Goal: Task Accomplishment & Management: Manage account settings

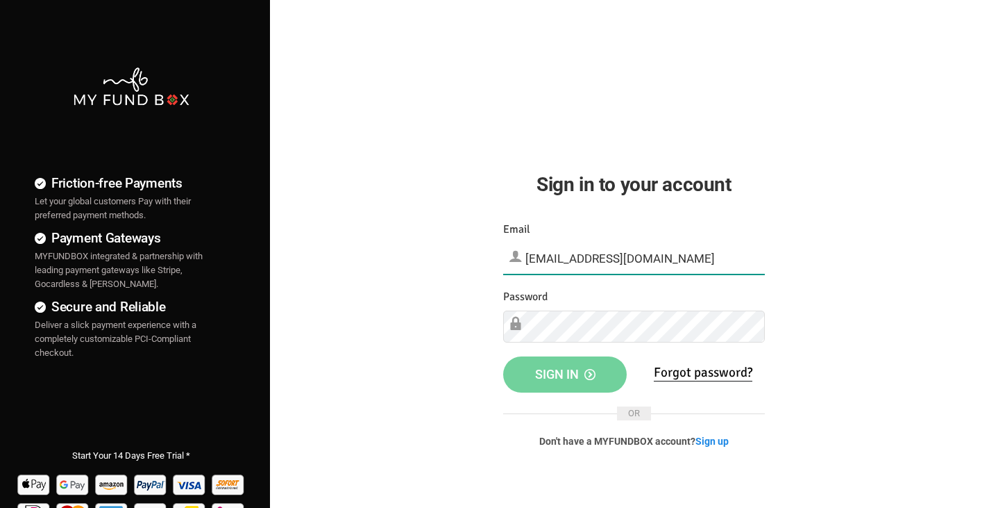
type input "[EMAIL_ADDRESS][DOMAIN_NAME]"
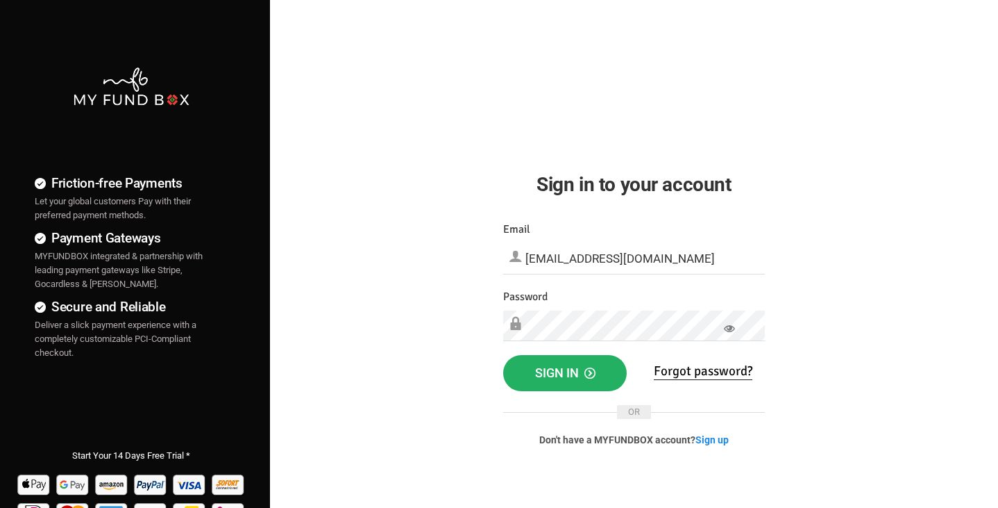
click at [560, 377] on span "Sign in" at bounding box center [565, 372] width 60 height 15
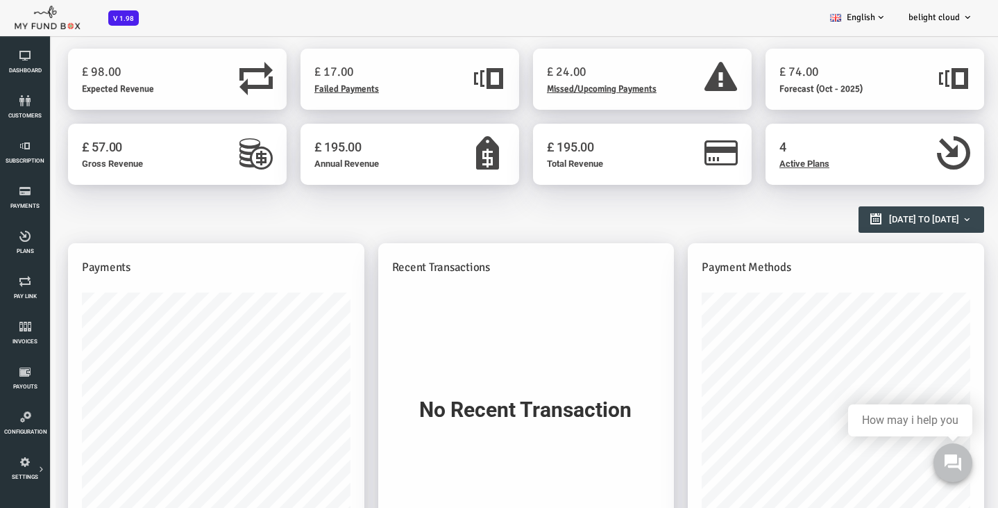
click at [122, 15] on span "V 1.98" at bounding box center [123, 17] width 31 height 15
click at [42, 60] on icon at bounding box center [25, 55] width 42 height 11
click at [12, 106] on link "customers" at bounding box center [25, 107] width 42 height 44
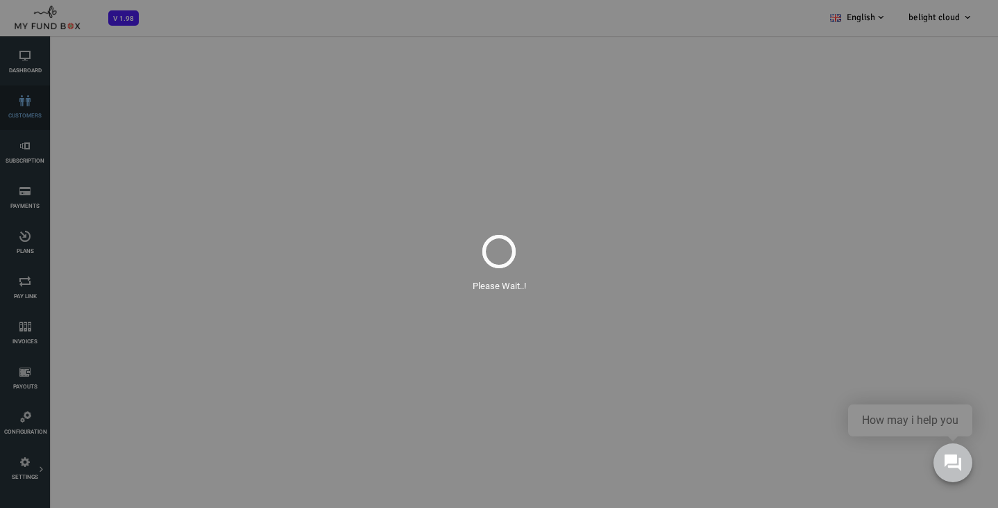
select select "100"
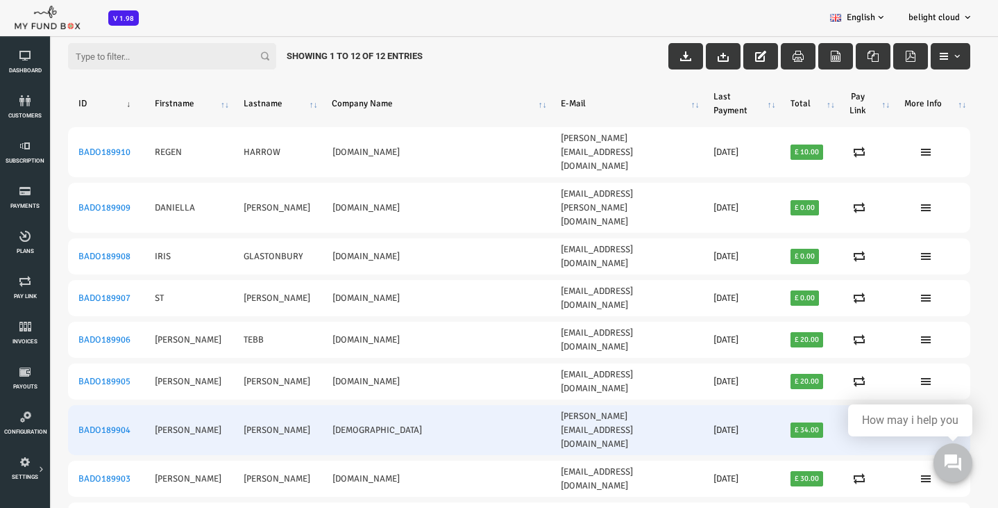
scroll to position [46, 0]
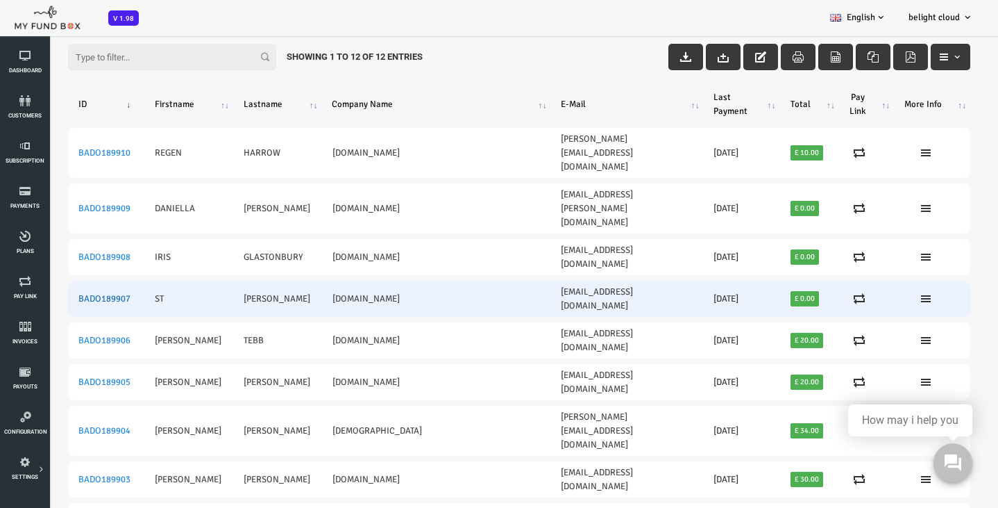
click at [65, 293] on link "BADO189907" at bounding box center [64, 298] width 52 height 11
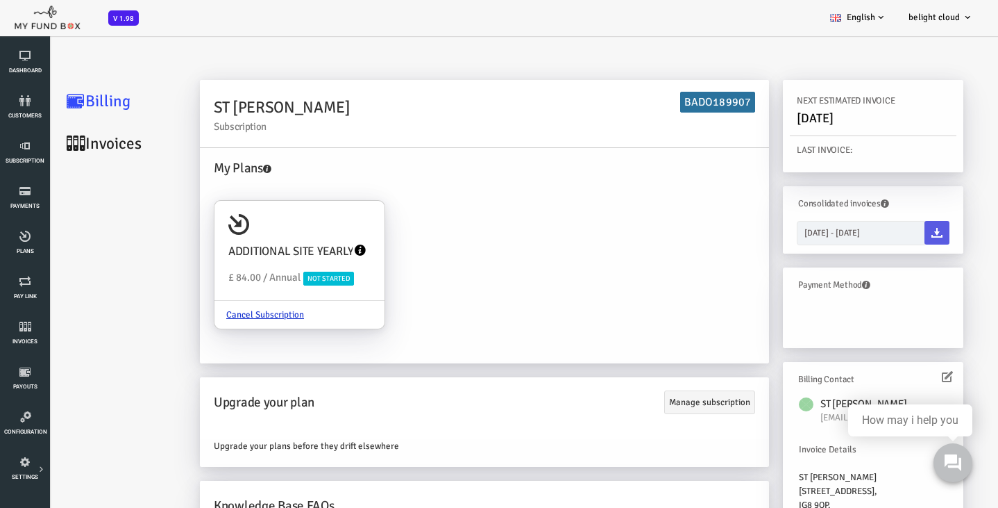
scroll to position [0, 0]
click at [246, 230] on div "ADDITIONAL SITE YEARLY £ 84.00 / Annual Not Started" at bounding box center [259, 251] width 170 height 100
click at [313, 230] on input "ADDITIONAL SITE YEARLY £ 84.00 / Annual Not Started Cancel Subscription" at bounding box center [327, 220] width 28 height 28
radio input "true"
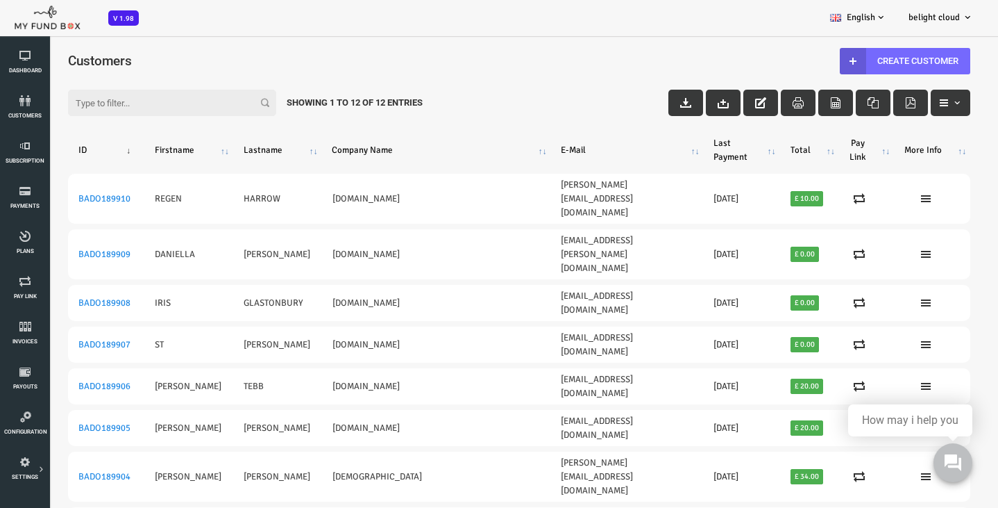
scroll to position [46, 0]
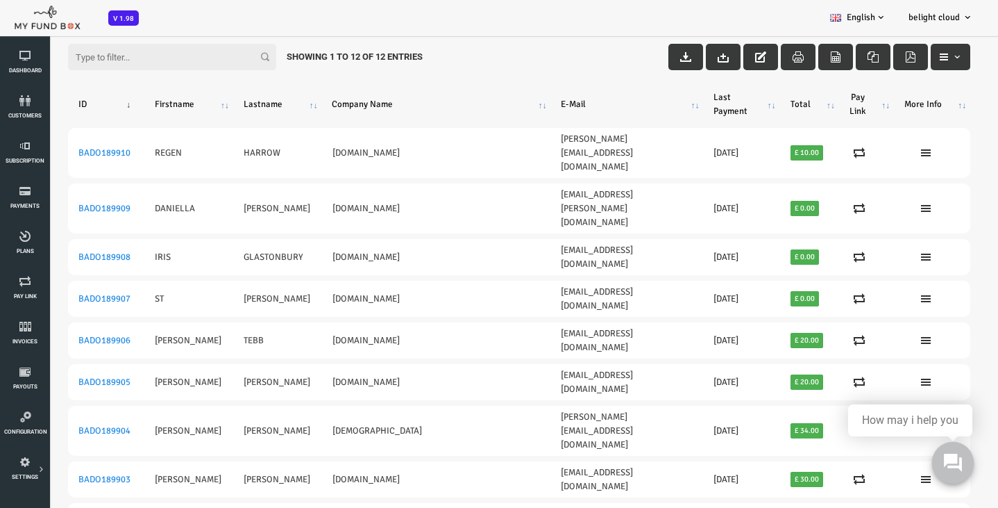
click at [950, 453] on button at bounding box center [953, 463] width 42 height 42
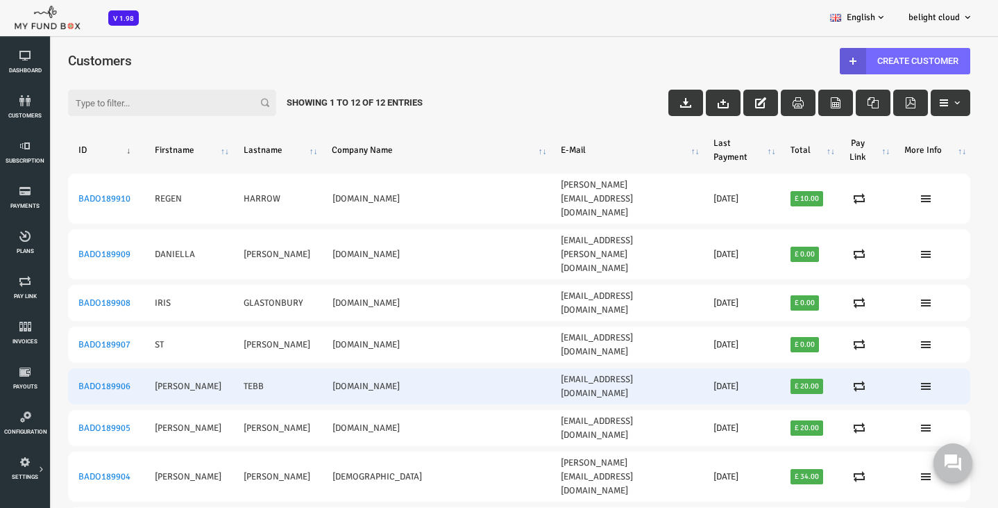
scroll to position [0, 0]
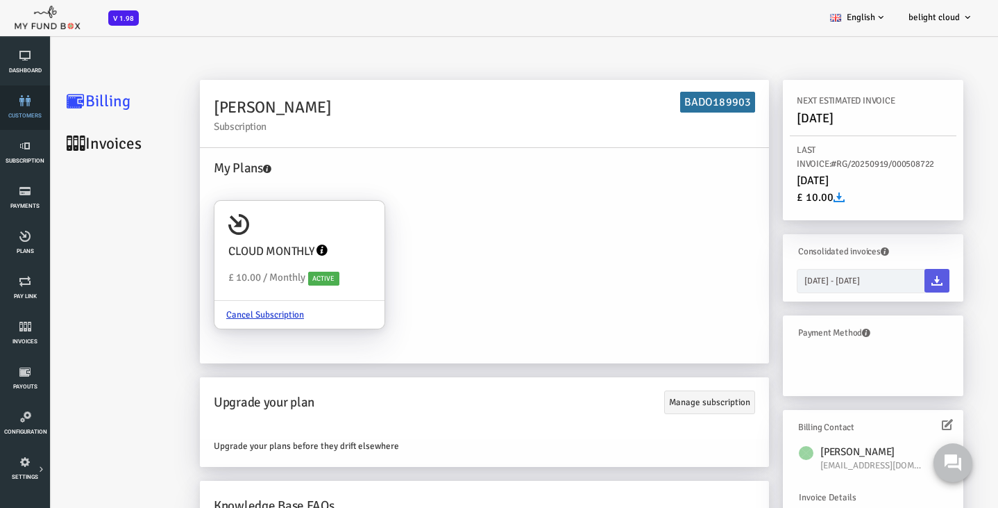
click at [17, 101] on icon at bounding box center [25, 100] width 42 height 11
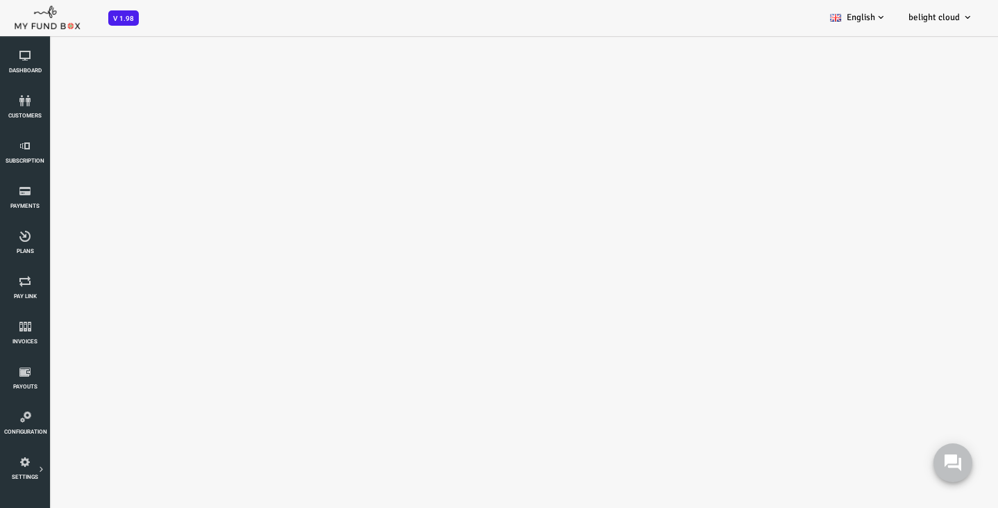
select select "100"
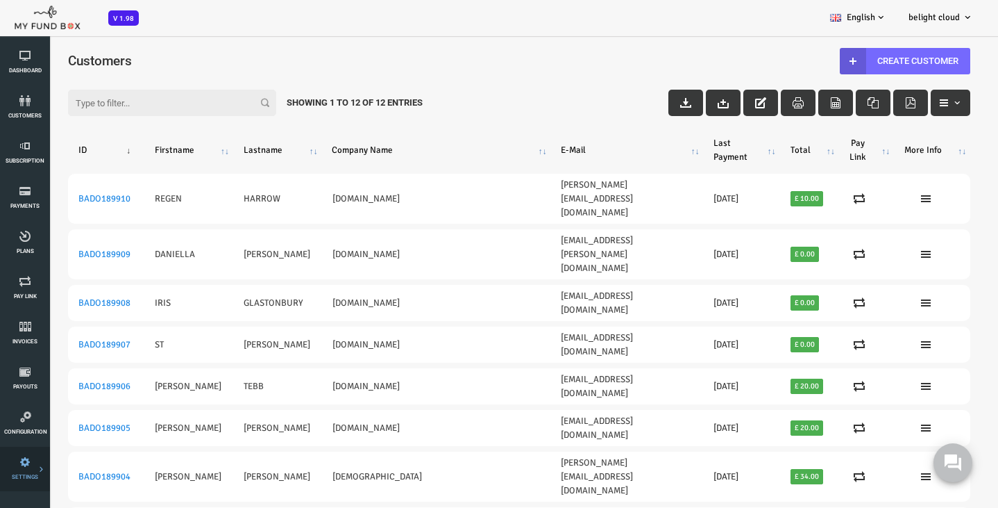
click at [26, 469] on link "SETTINGS" at bounding box center [25, 468] width 42 height 44
click at [0, 0] on icon at bounding box center [0, 0] width 0 height 0
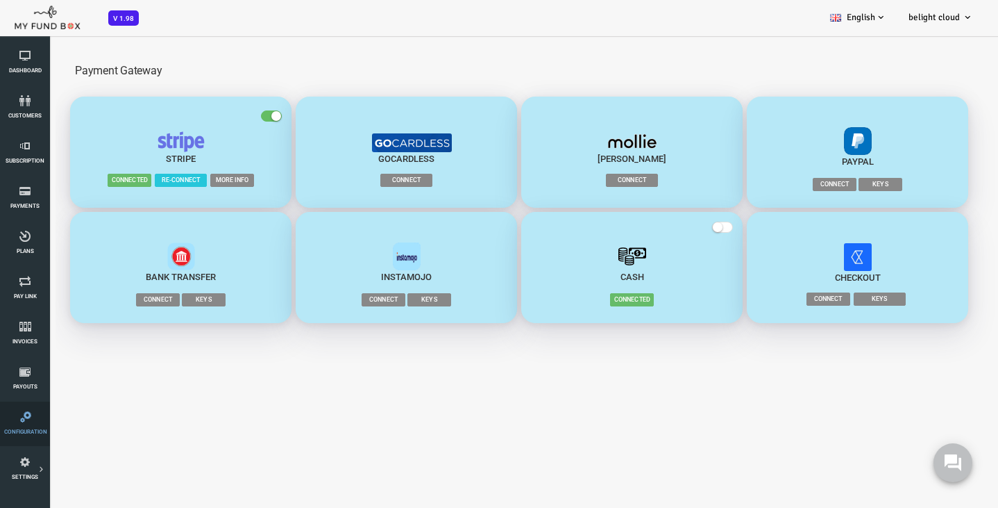
click at [24, 418] on icon at bounding box center [25, 416] width 43 height 11
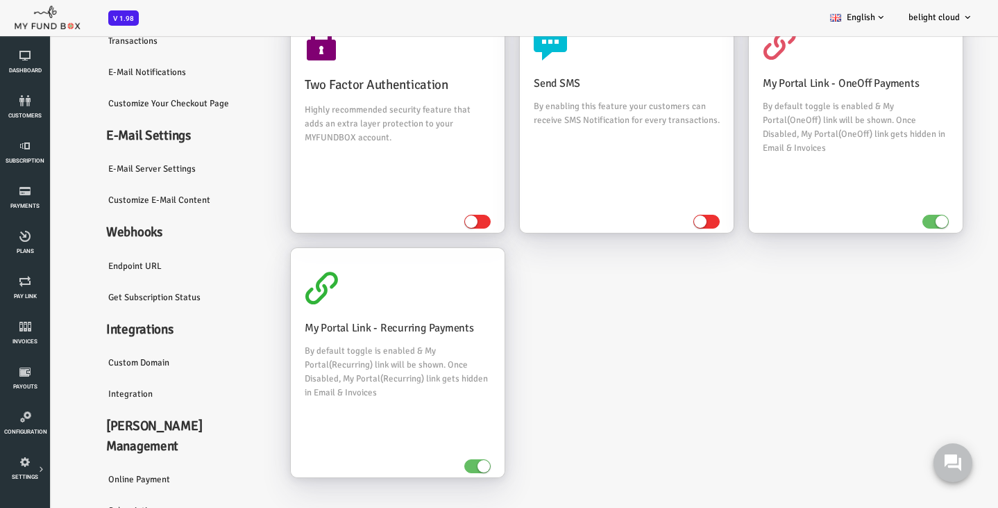
scroll to position [110, 0]
click at [119, 370] on link "Custom Domain" at bounding box center [146, 363] width 181 height 32
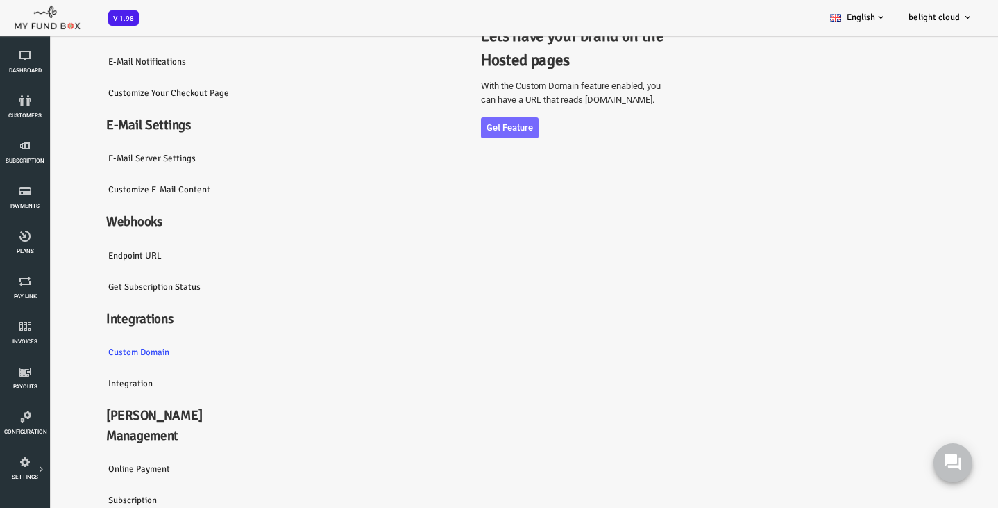
scroll to position [166, 0]
click at [86, 399] on link "Integration" at bounding box center [146, 383] width 181 height 32
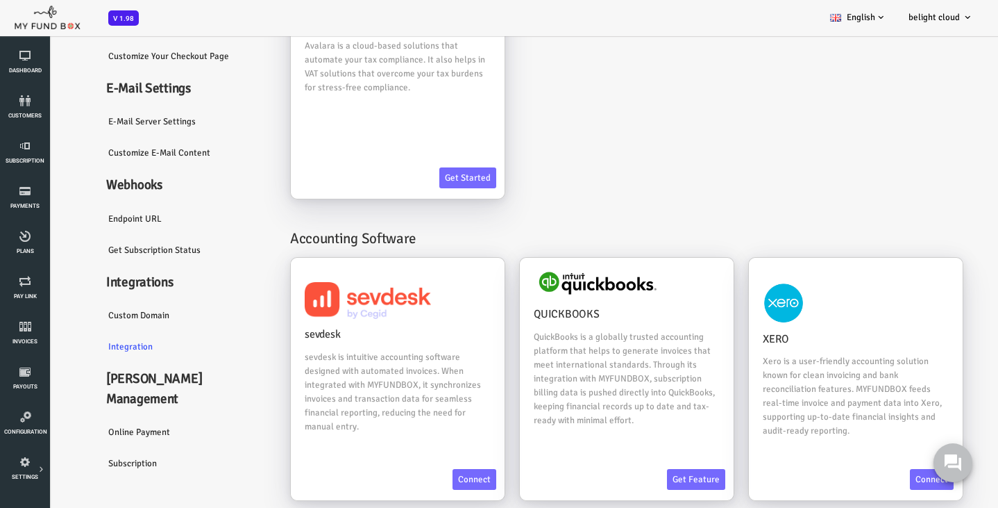
scroll to position [158, 0]
click at [96, 458] on link "Subscription" at bounding box center [146, 464] width 181 height 32
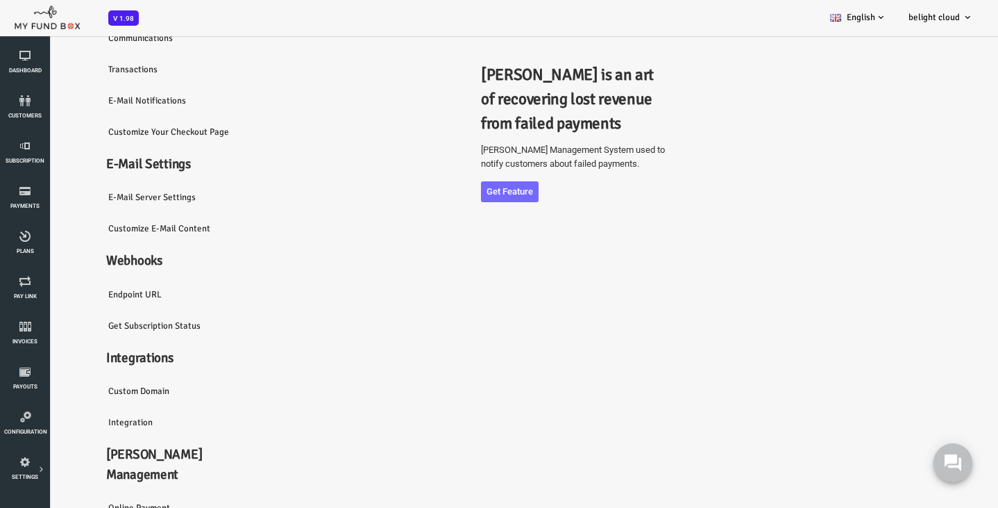
scroll to position [89, 0]
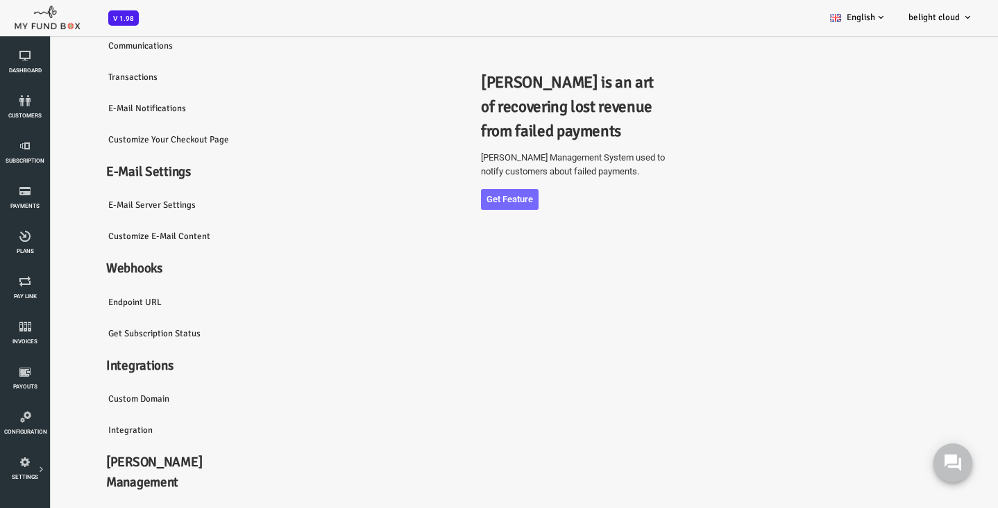
click at [94, 318] on link "Endpoint URL" at bounding box center [146, 302] width 181 height 32
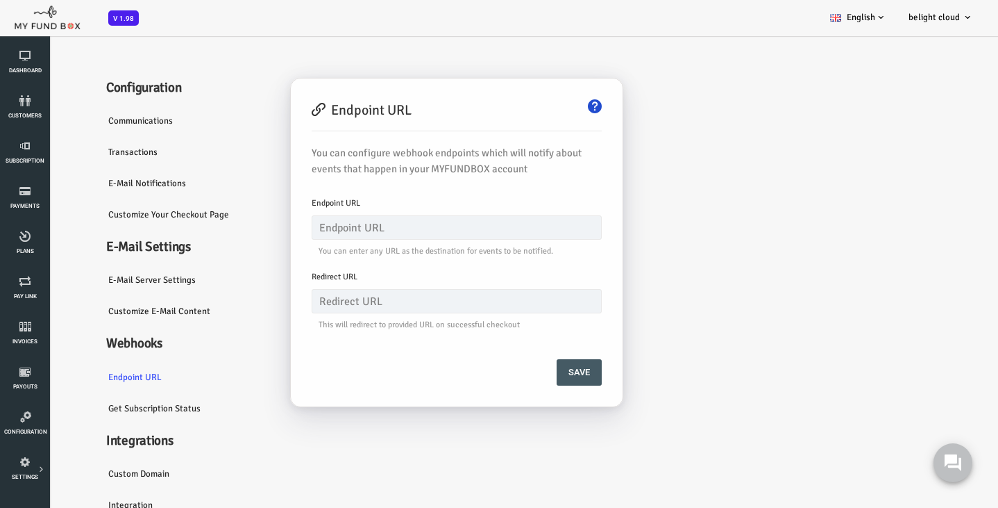
scroll to position [28, 0]
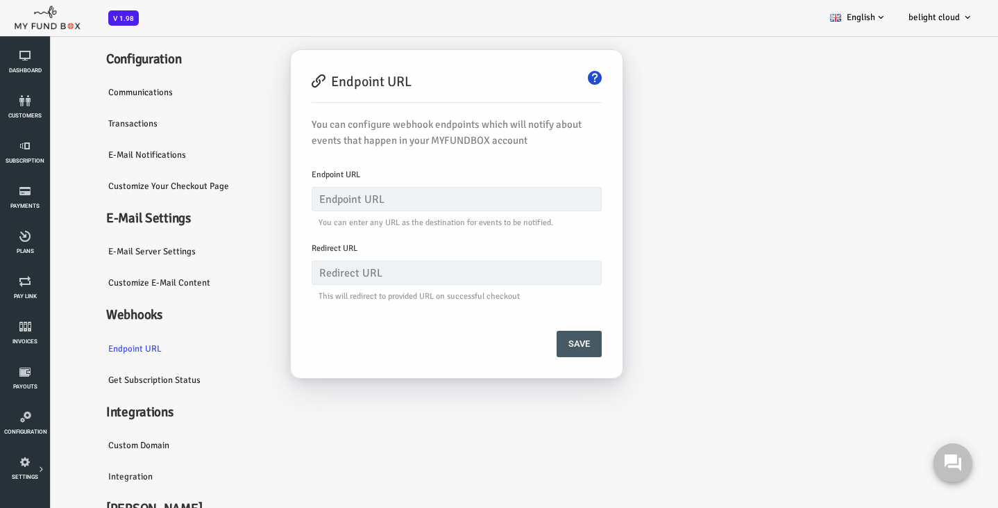
click at [101, 108] on link "Communications" at bounding box center [146, 92] width 181 height 32
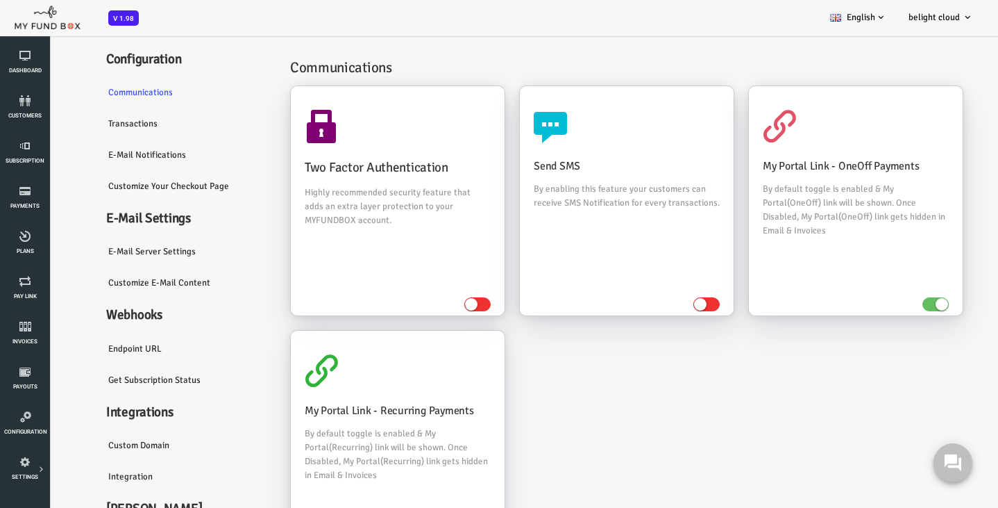
click at [94, 131] on link "Transactions" at bounding box center [146, 124] width 181 height 32
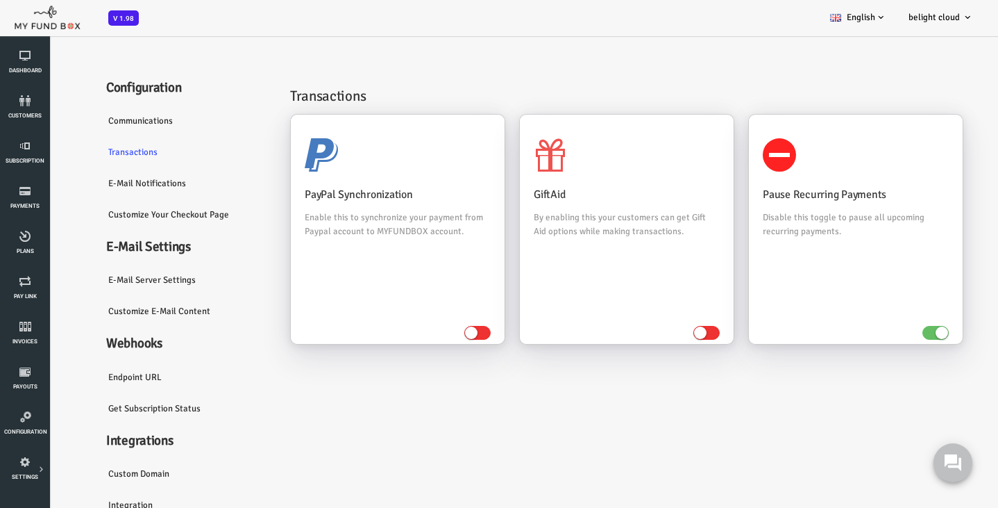
scroll to position [0, 0]
click at [24, 149] on icon at bounding box center [25, 145] width 42 height 11
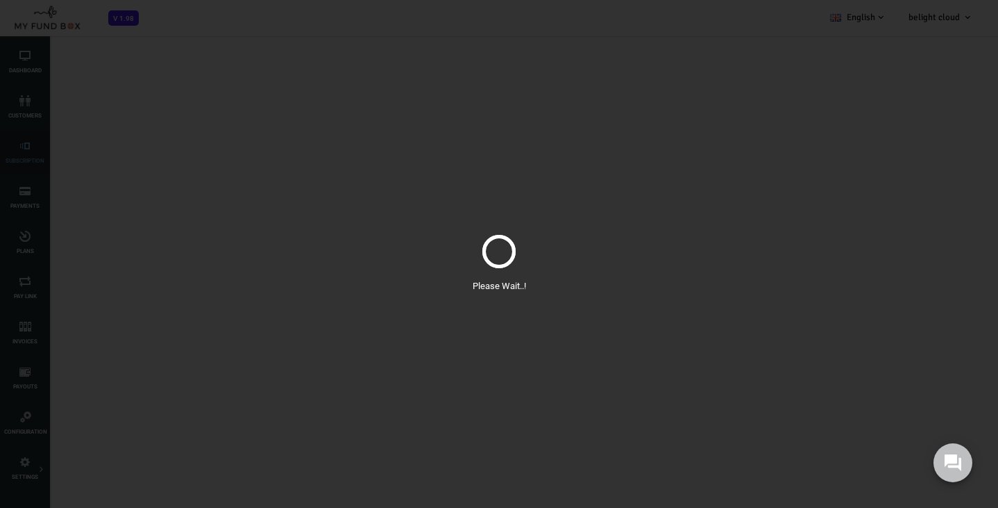
select select "100"
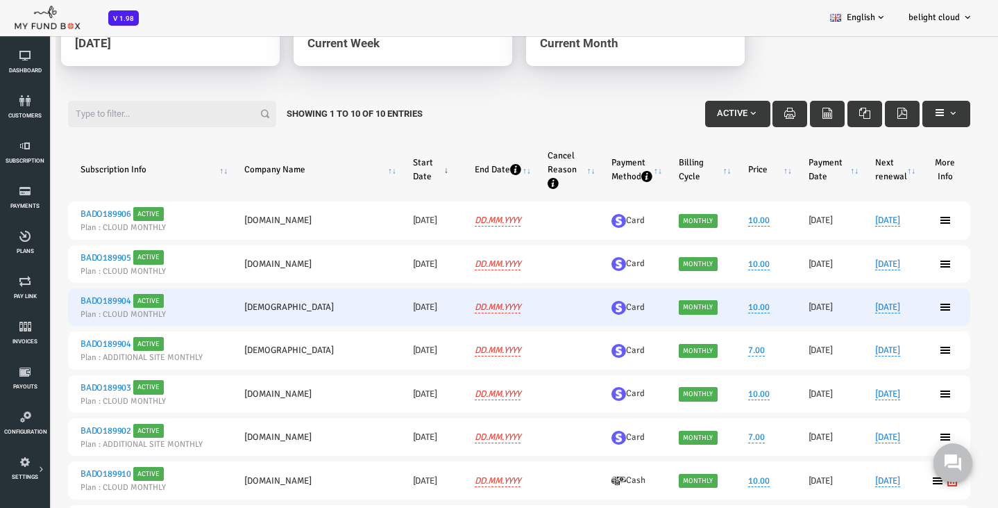
scroll to position [119, 0]
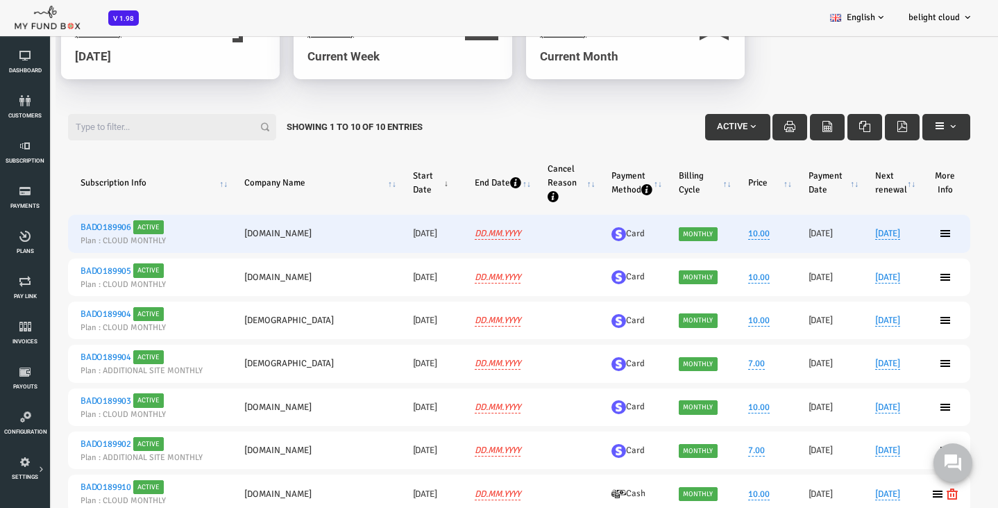
click at [64, 230] on link "BADO189906" at bounding box center [65, 226] width 51 height 11
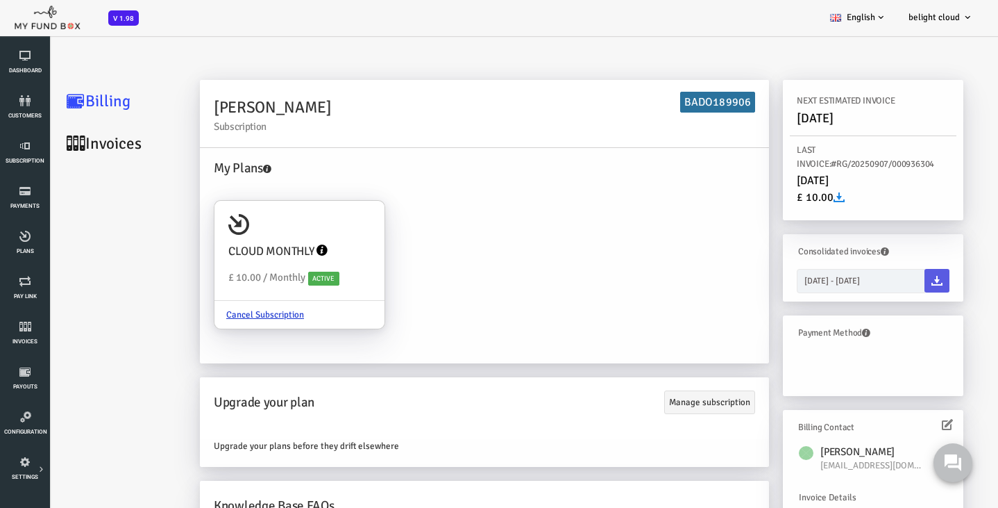
scroll to position [0, 0]
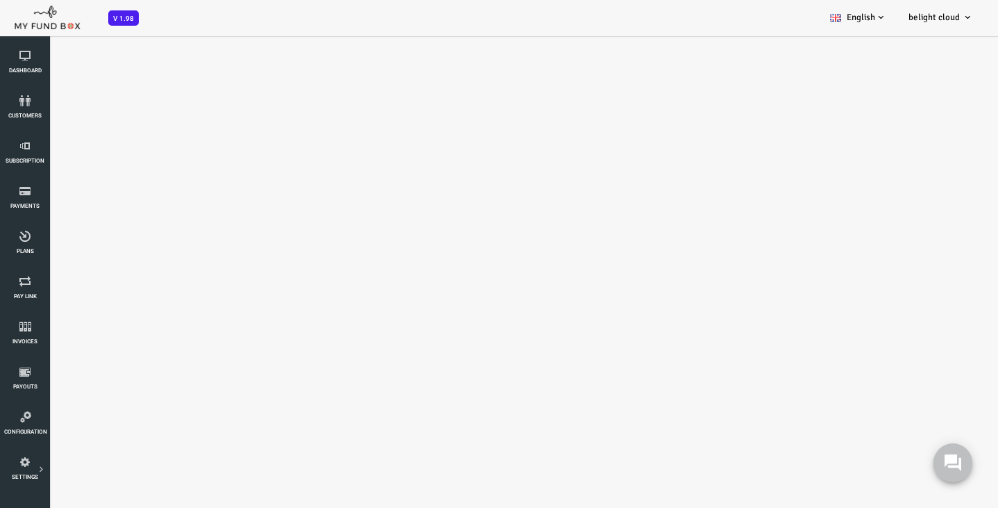
select select "100"
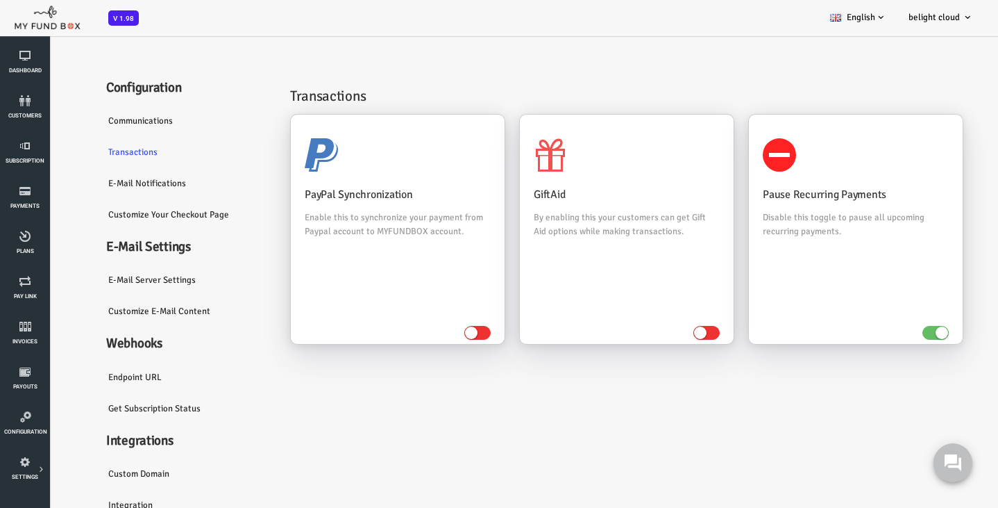
click at [89, 124] on link "Communications" at bounding box center [146, 121] width 181 height 32
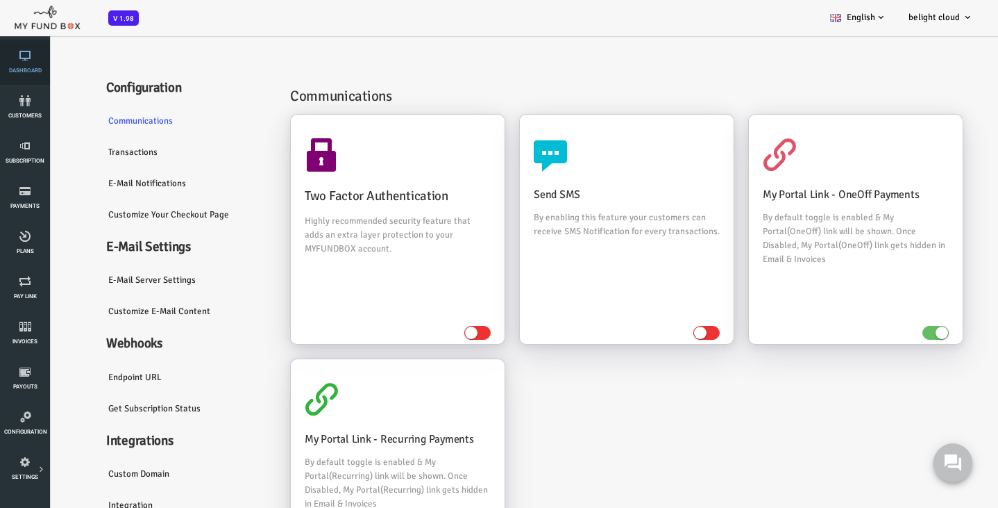
click at [19, 49] on link "Dashboard" at bounding box center [25, 62] width 42 height 44
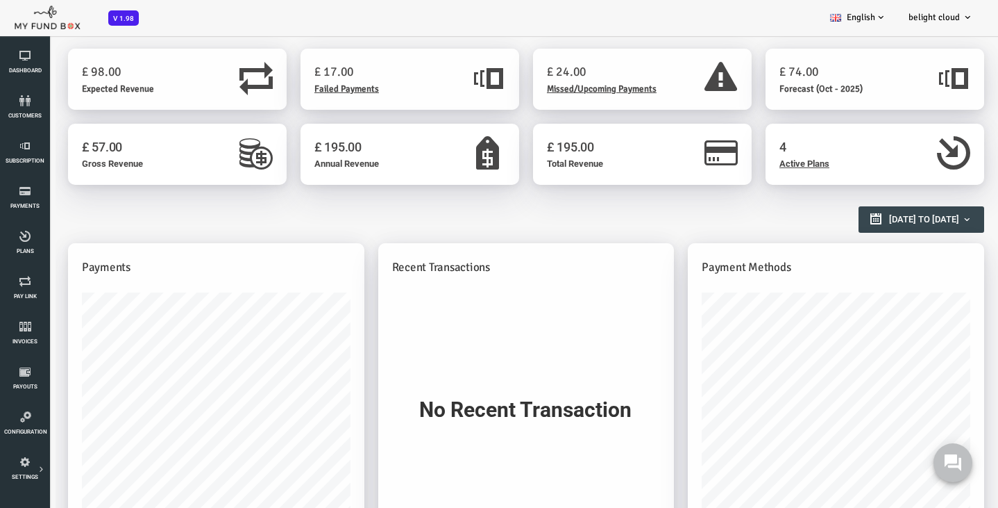
click at [131, 83] on div "£ 98.00 Expected Revenue" at bounding box center [114, 78] width 144 height 33
click at [581, 87] on span "Missed/Upcoming Payments" at bounding box center [562, 88] width 110 height 11
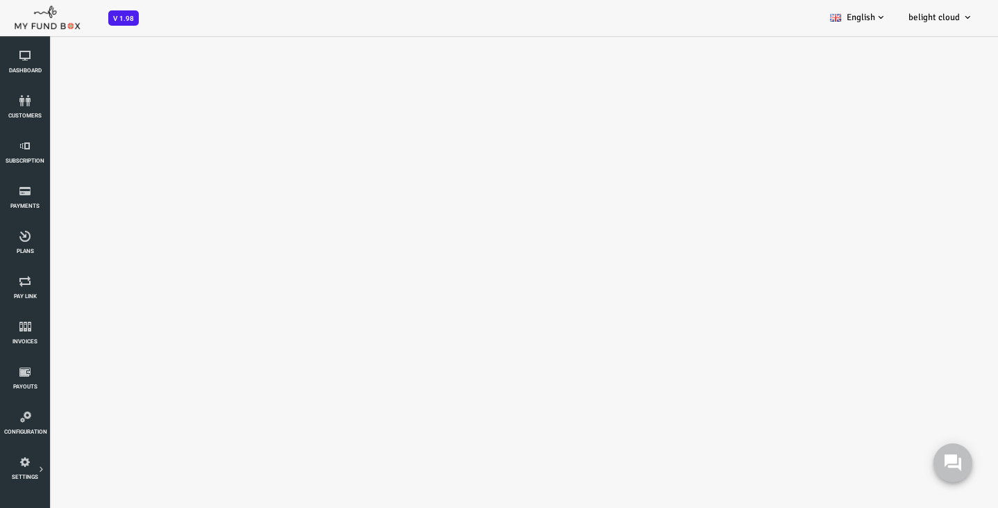
select select "100"
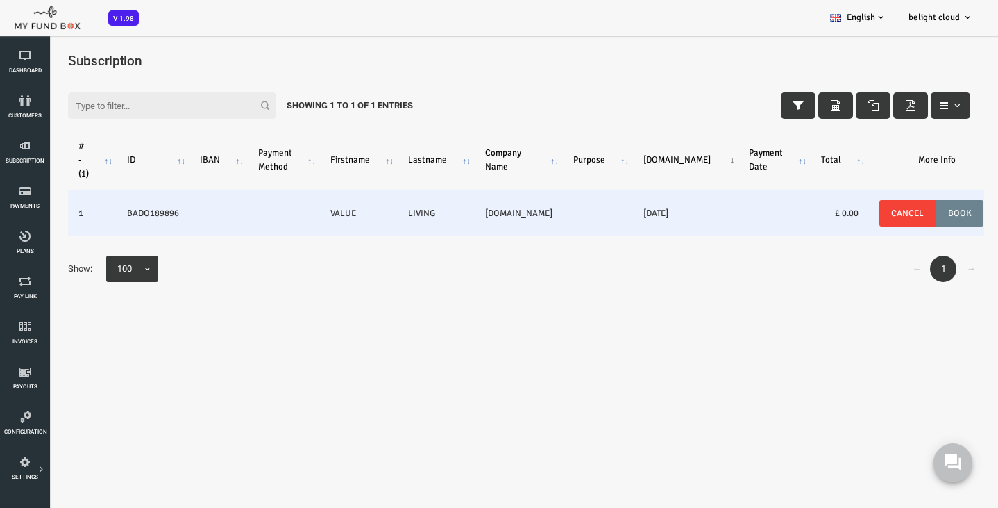
click at [898, 212] on button "Book" at bounding box center [919, 213] width 47 height 26
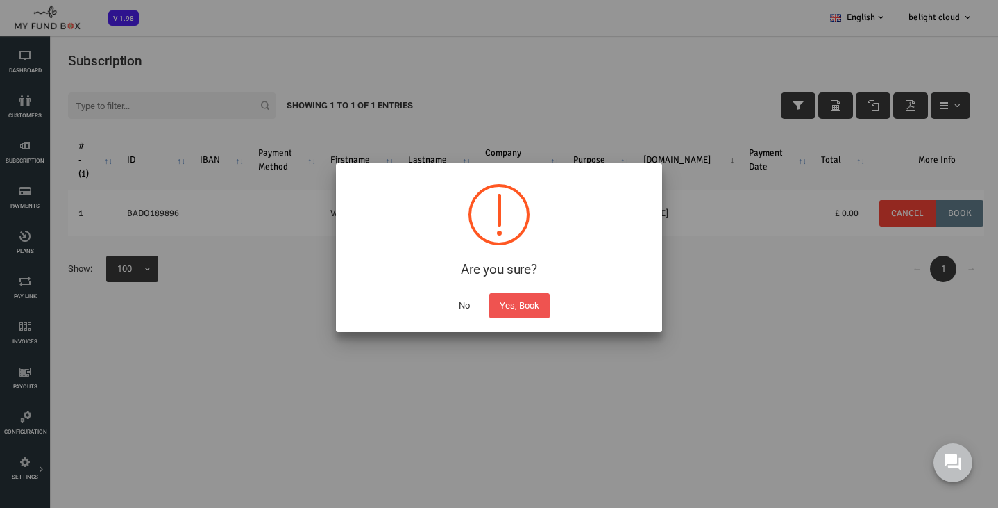
click at [465, 305] on button "No" at bounding box center [465, 305] width 32 height 25
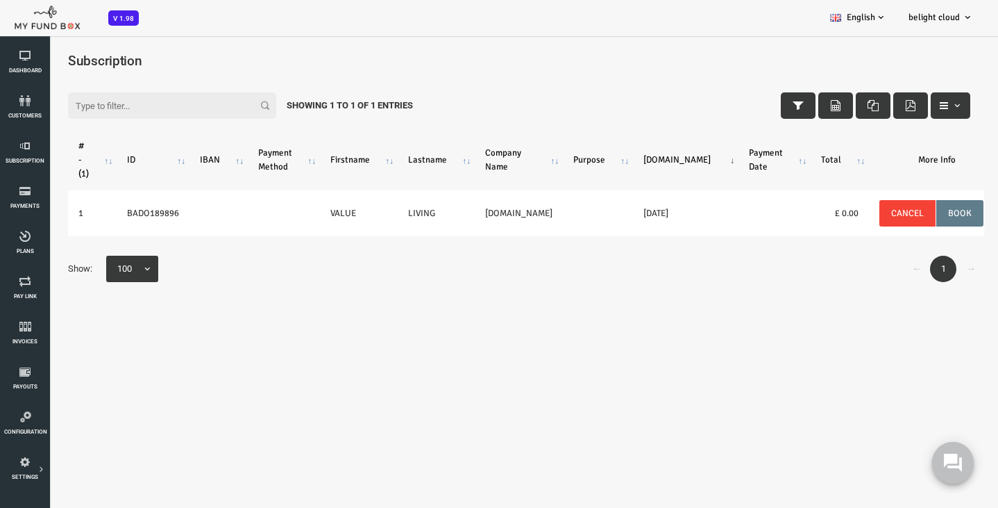
click at [949, 462] on use at bounding box center [953, 462] width 18 height 18
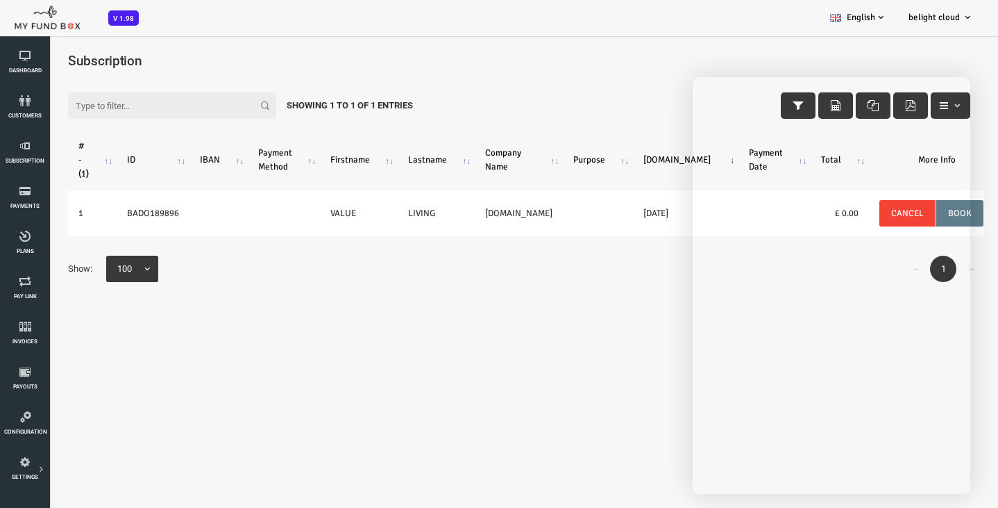
click at [558, 313] on body "Subscriber not found Beneficiary Not Found Partner Not Found!!!! Please Fill ou…" at bounding box center [479, 289] width 958 height 508
click at [31, 152] on link "Subscription" at bounding box center [25, 153] width 42 height 44
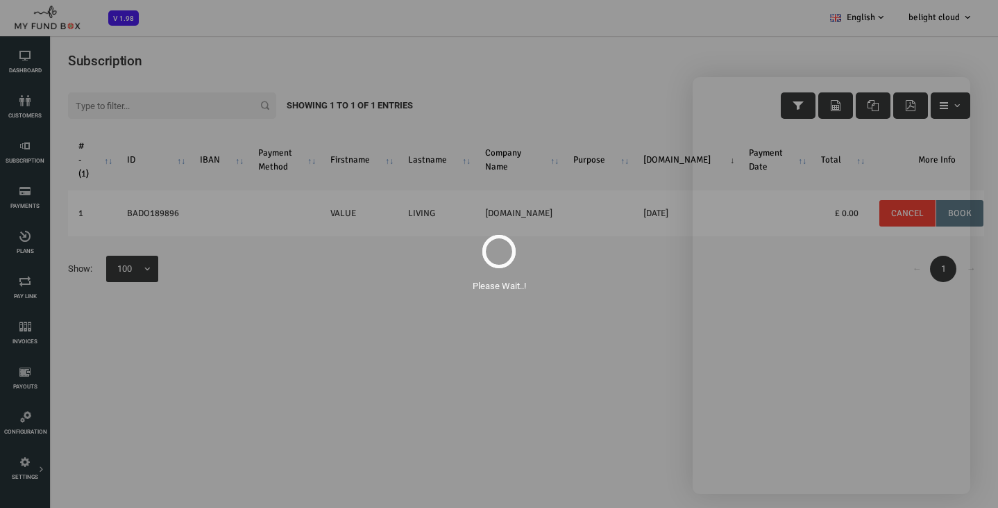
click at [31, 110] on div "Please Wait..!" at bounding box center [499, 254] width 998 height 508
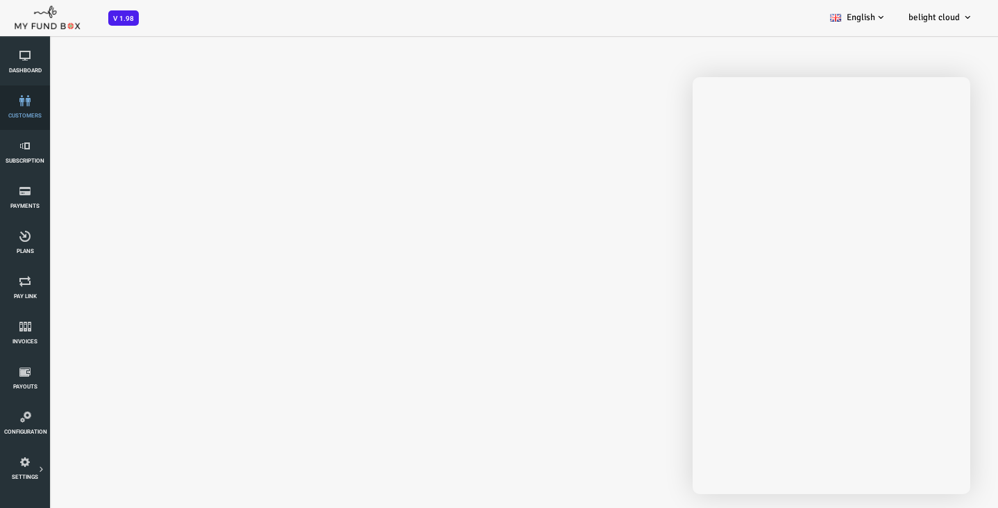
select select "100"
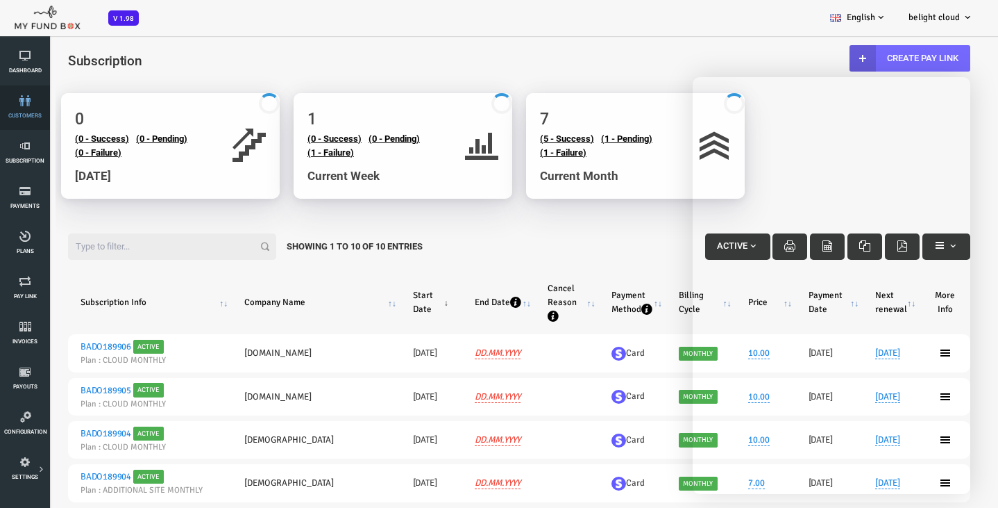
click at [17, 99] on icon at bounding box center [25, 100] width 42 height 11
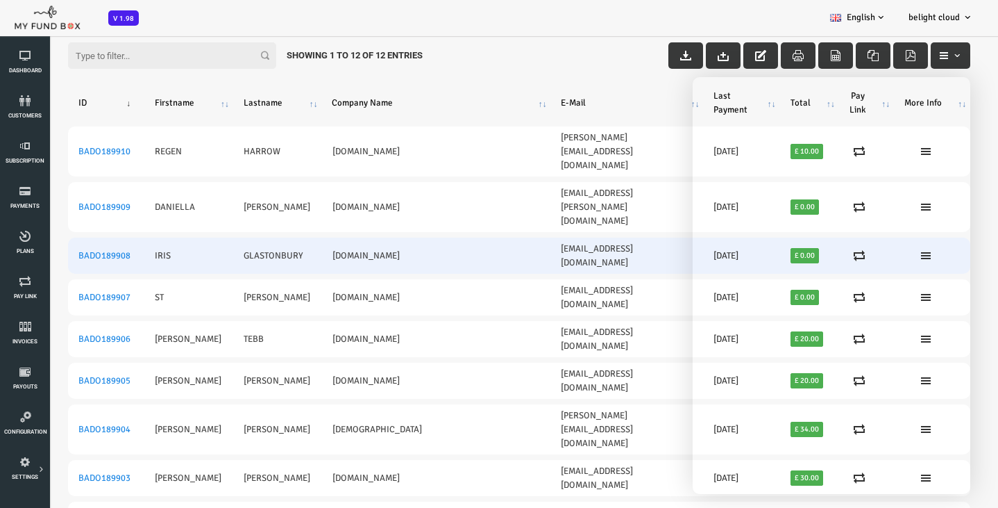
scroll to position [46, 0]
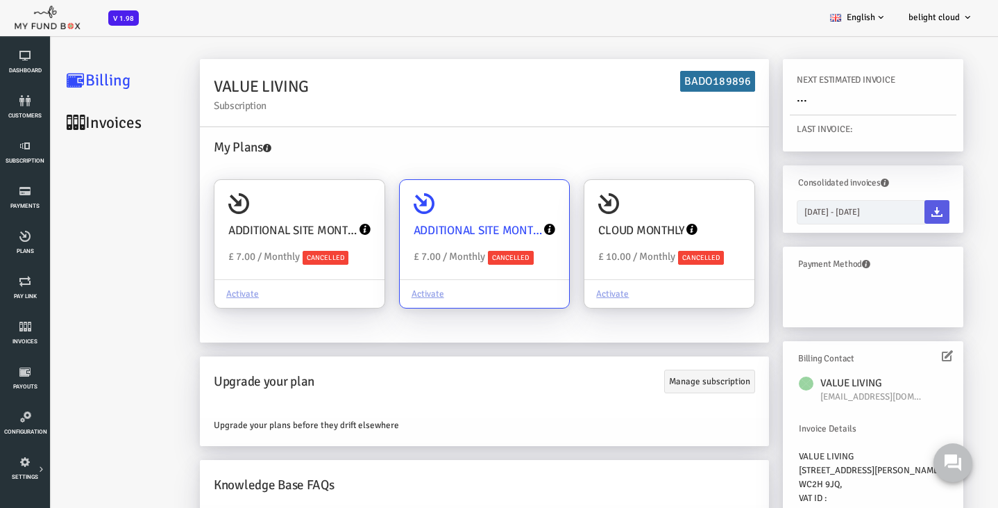
scroll to position [5, 0]
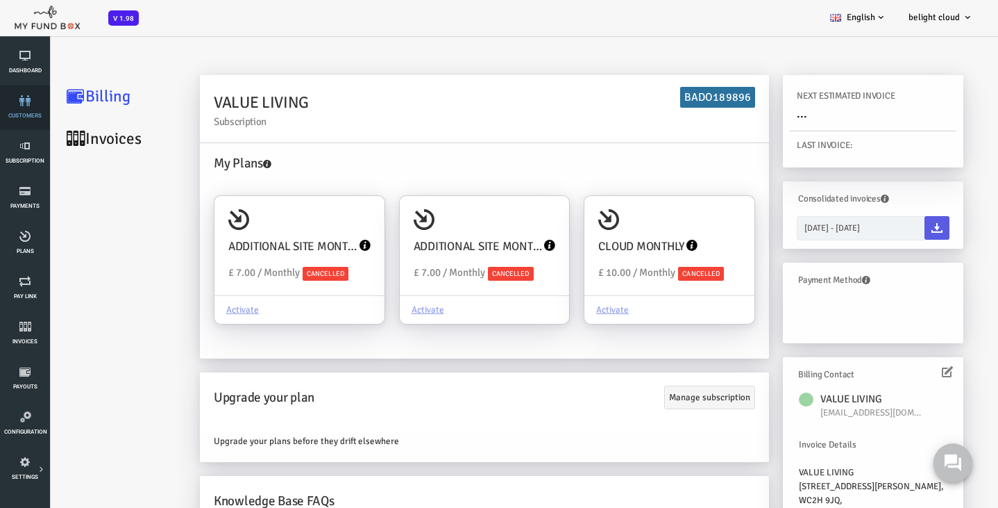
click at [15, 108] on link "customers" at bounding box center [25, 107] width 42 height 44
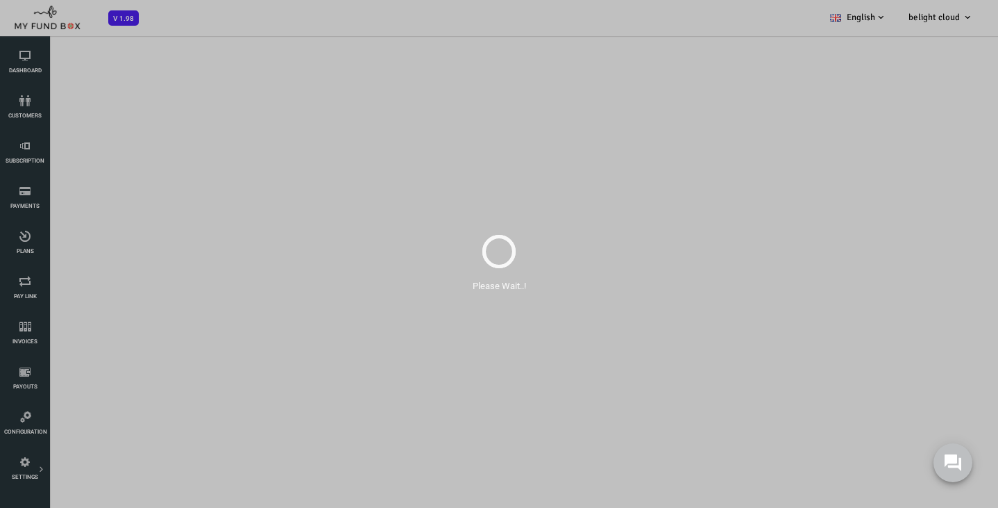
select select "100"
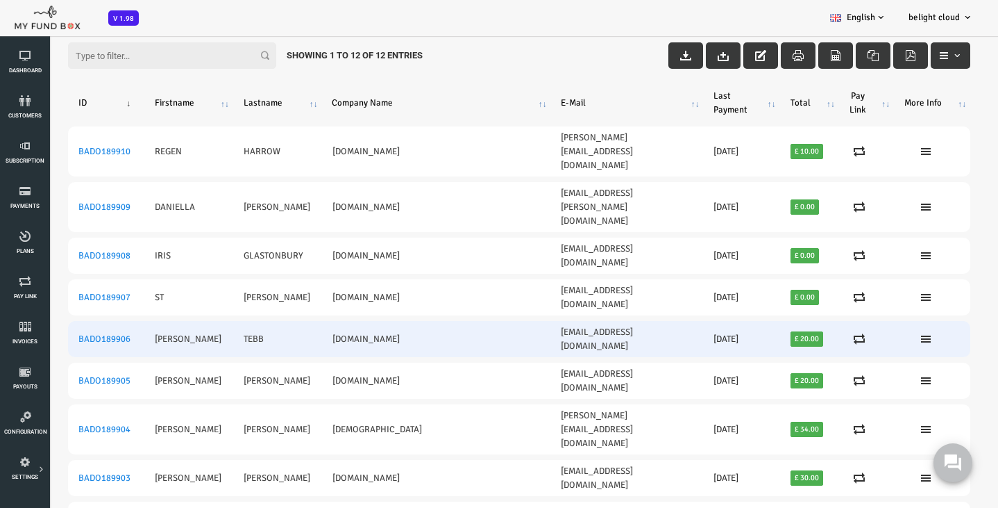
scroll to position [46, 0]
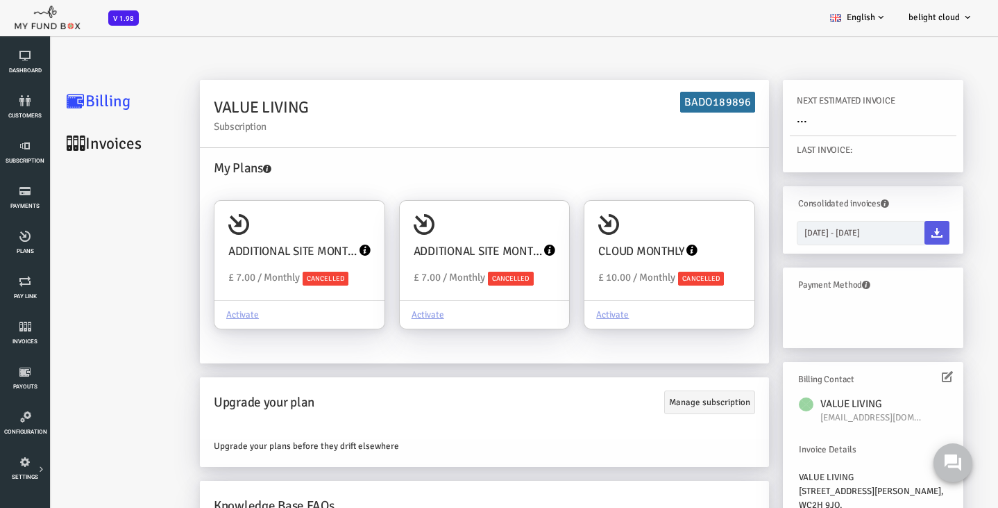
scroll to position [0, 0]
click at [279, 229] on div "ADDITIONAL SITE MONTHLY £ 7.00 / Monthly Cancelled" at bounding box center [259, 251] width 170 height 100
click at [313, 229] on input "ADDITIONAL SITE MONTHLY £ 7.00 / Monthly Cancelled Activate" at bounding box center [327, 220] width 28 height 28
radio input "true"
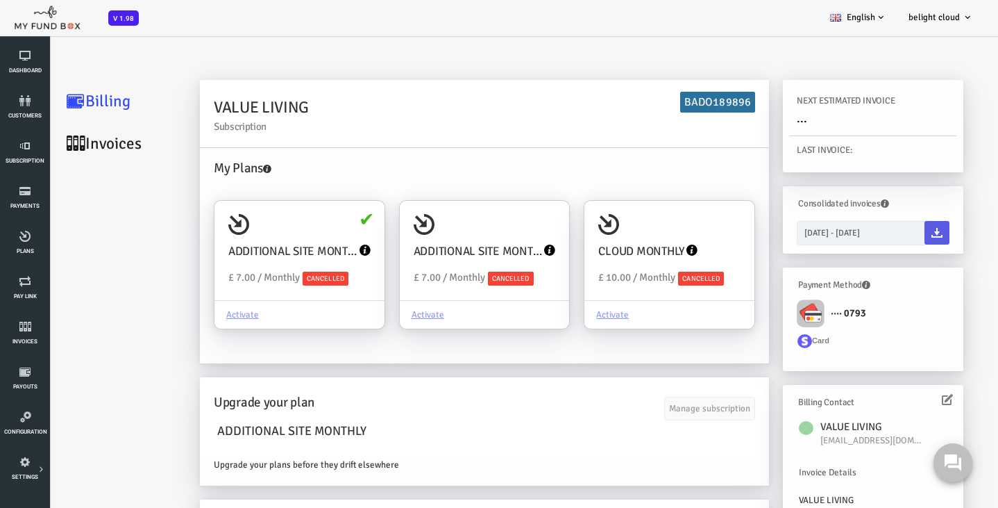
click at [819, 318] on label "···· 0793" at bounding box center [807, 311] width 40 height 19
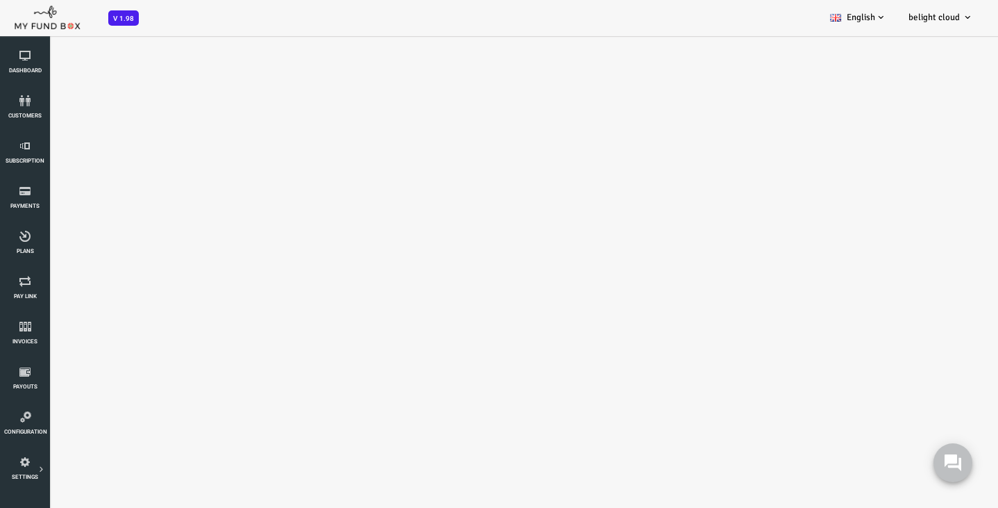
select select "100"
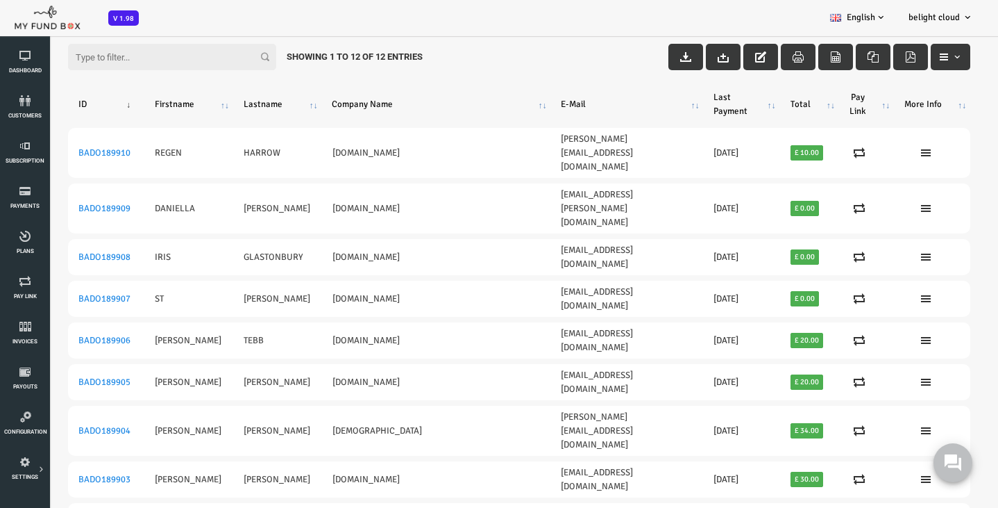
scroll to position [46, 0]
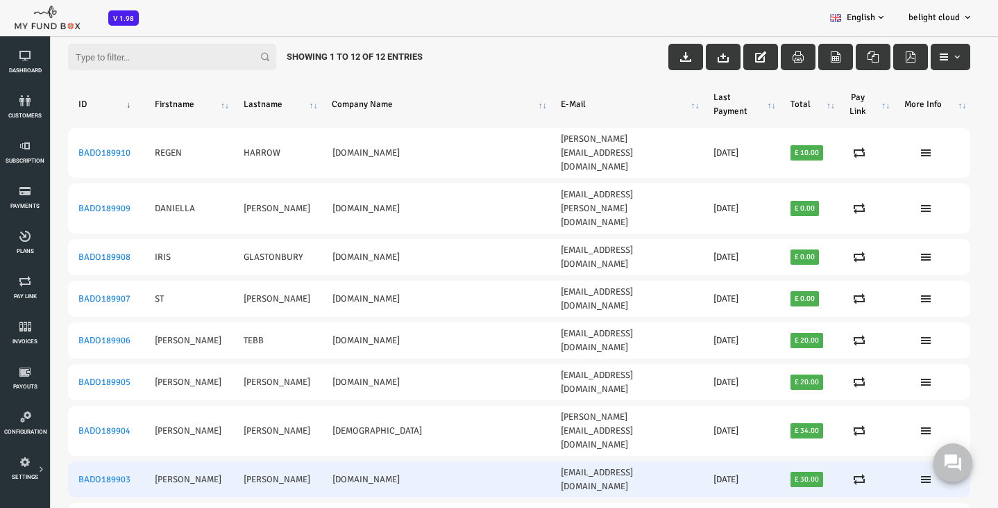
click at [308, 461] on td "wubanners.com" at bounding box center [395, 479] width 229 height 36
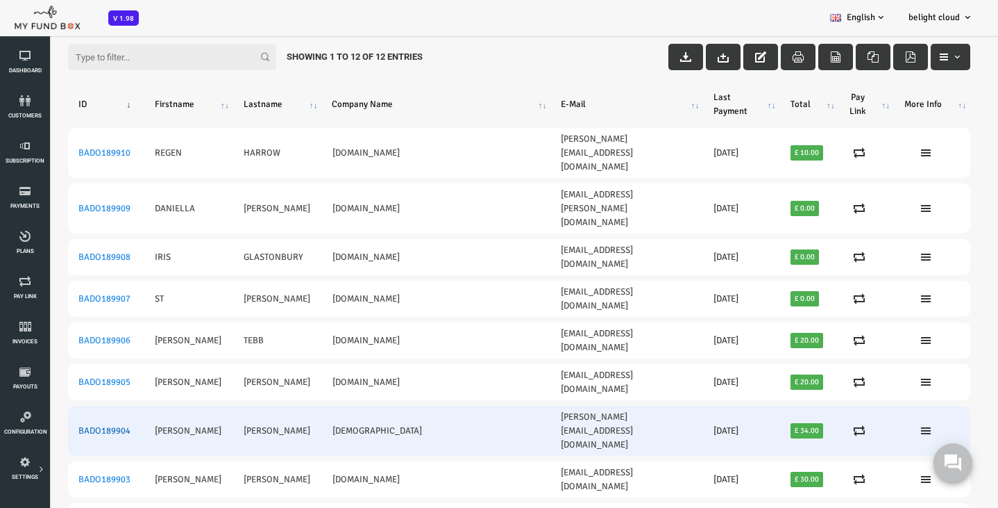
click at [56, 425] on link "BADO189904" at bounding box center [64, 430] width 52 height 11
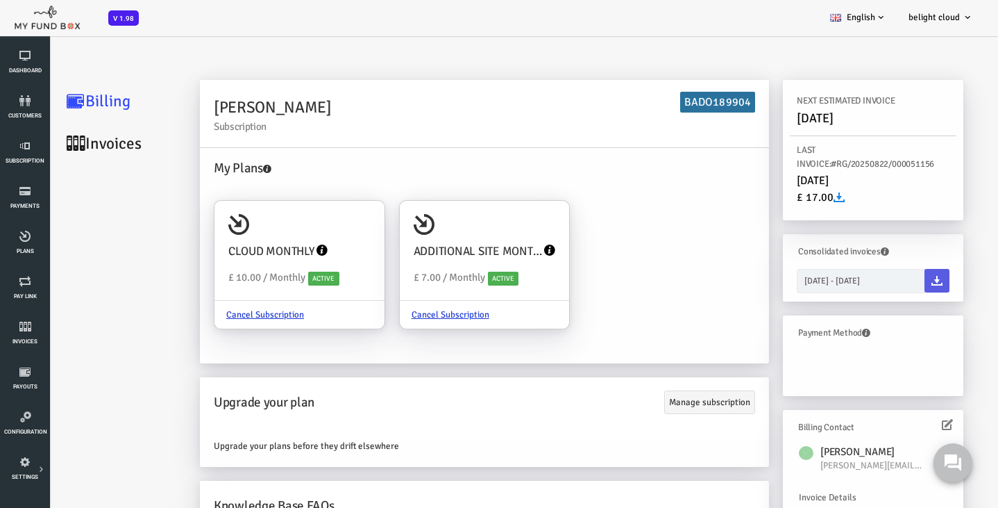
scroll to position [0, 0]
click at [430, 242] on h4 "ADDITIONAL SITE MONTHLY" at bounding box center [438, 251] width 129 height 18
click at [498, 234] on input "ADDITIONAL SITE MONTHLY £ 7.00 / Monthly Active Cancel Subscription" at bounding box center [512, 220] width 28 height 28
radio input "true"
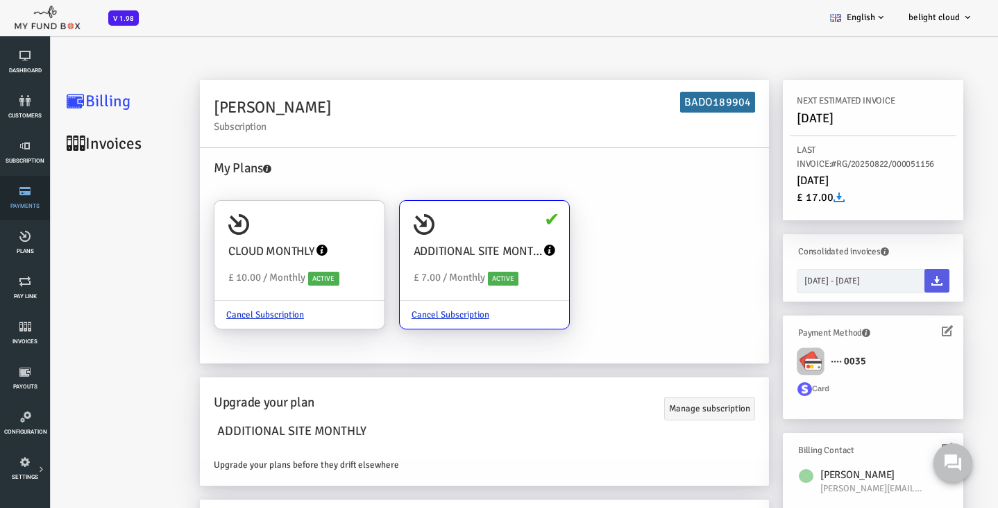
click at [22, 194] on icon at bounding box center [25, 190] width 42 height 11
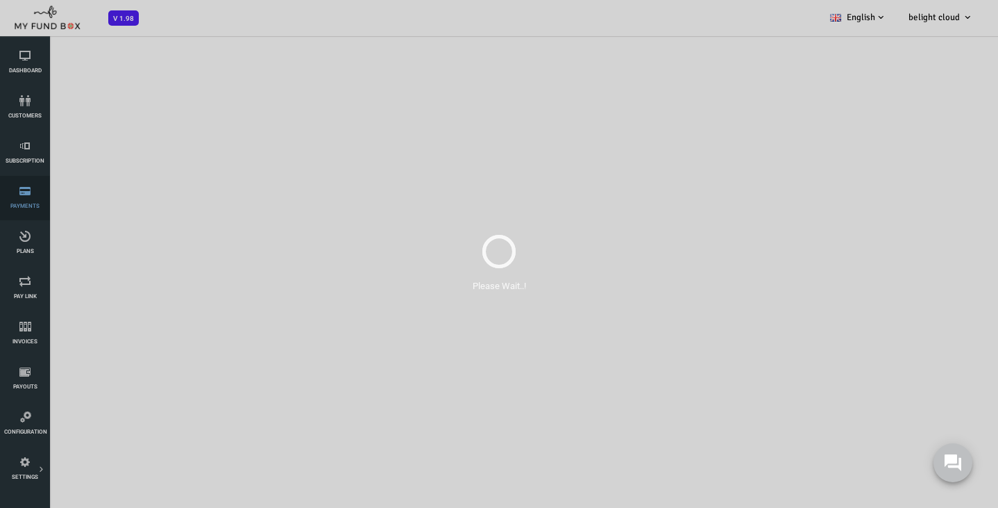
select select "100"
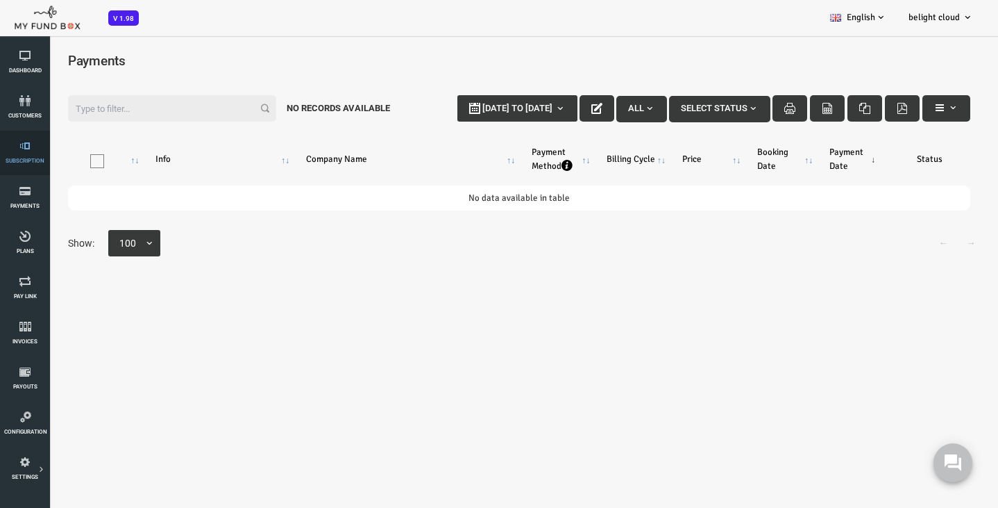
click at [27, 141] on icon at bounding box center [25, 145] width 42 height 11
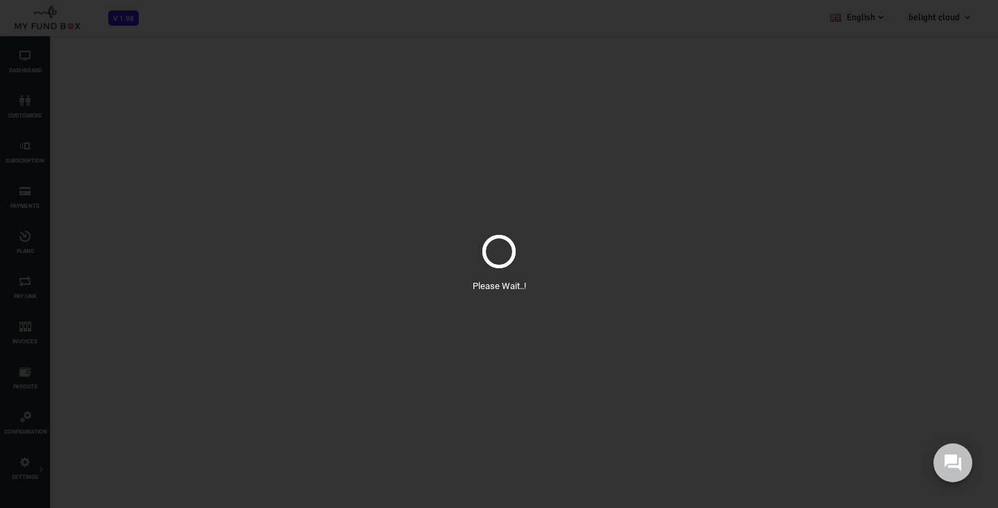
select select "100"
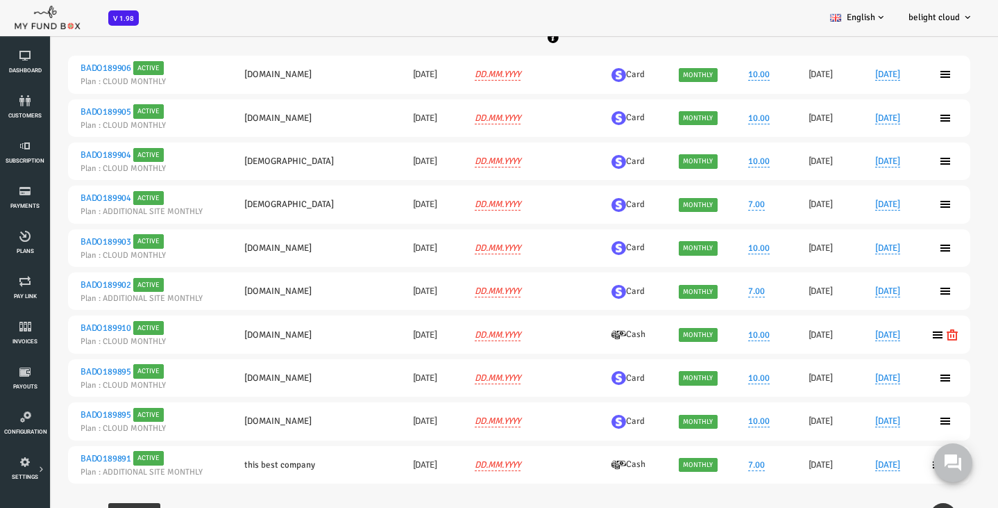
scroll to position [294, 0]
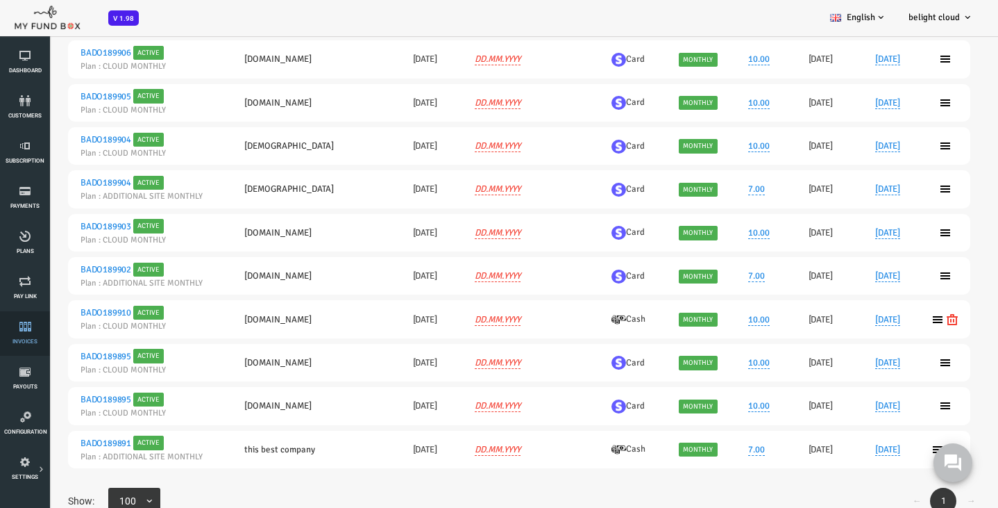
click at [24, 336] on link "Invoices" at bounding box center [25, 333] width 42 height 44
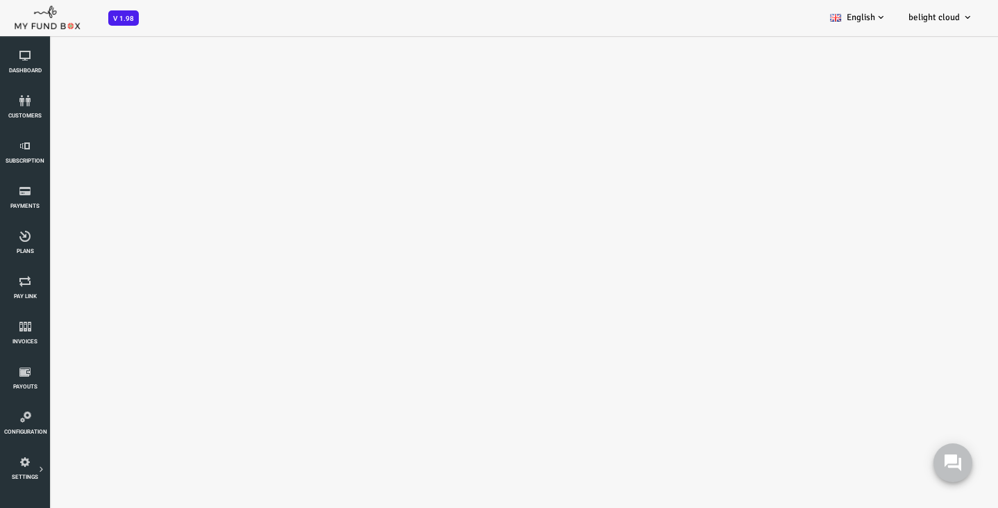
select select "100"
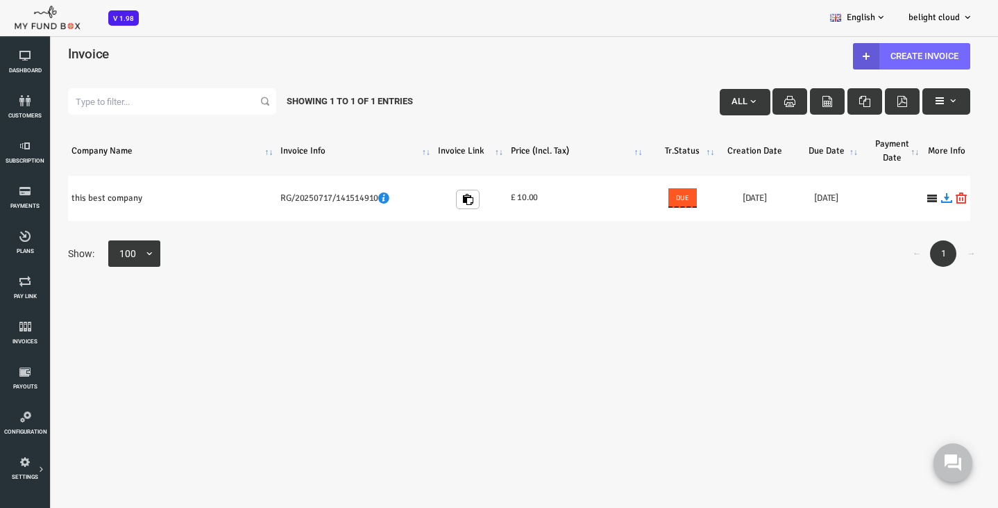
scroll to position [0, 0]
click at [29, 380] on link "Payouts" at bounding box center [25, 378] width 42 height 44
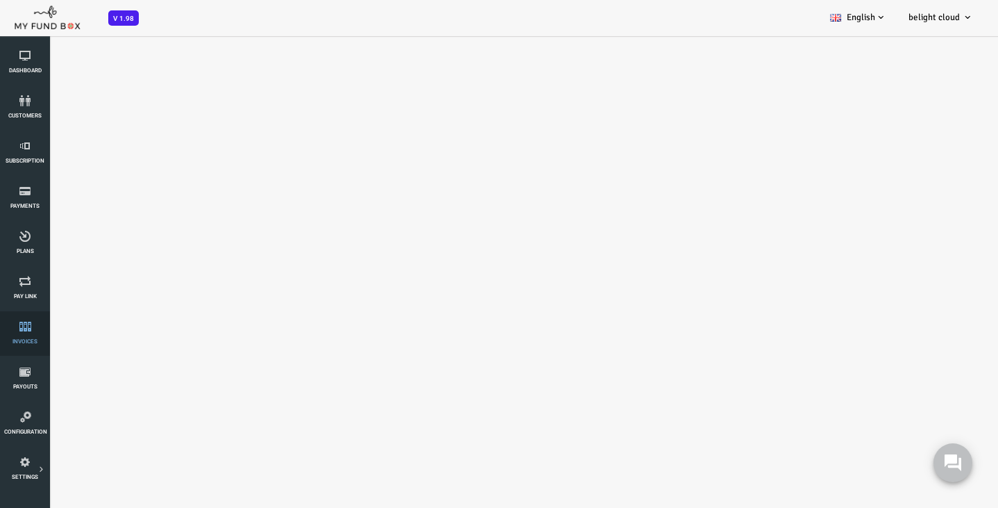
select select "100"
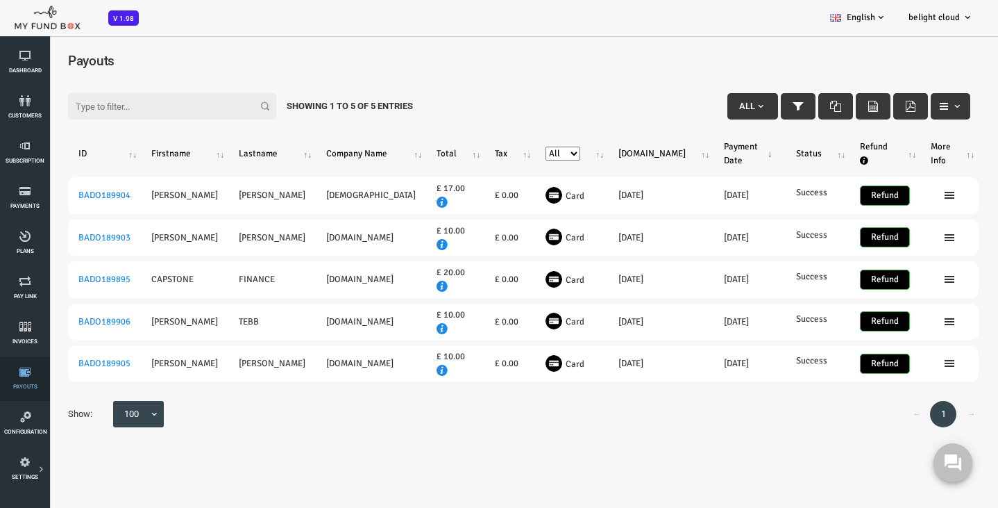
click at [26, 380] on link "Payouts" at bounding box center [25, 378] width 42 height 44
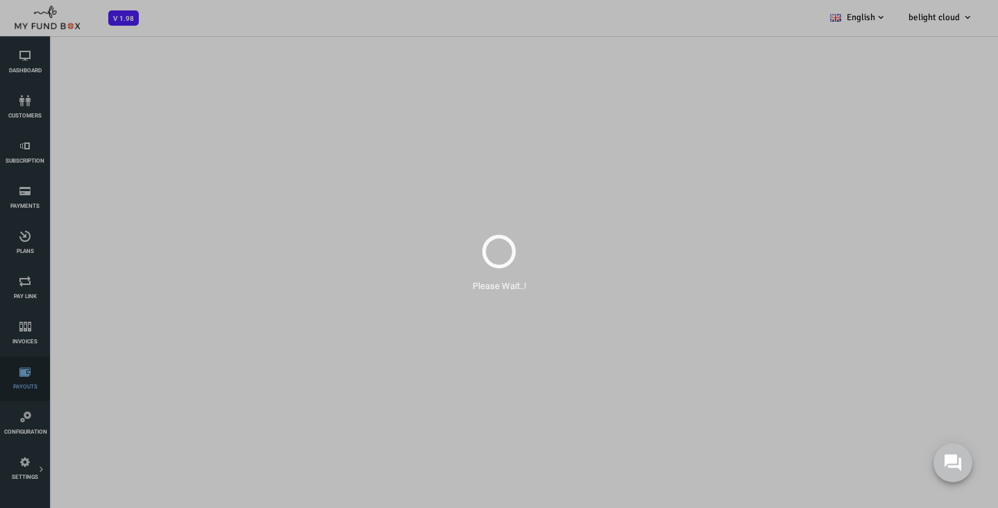
select select "100"
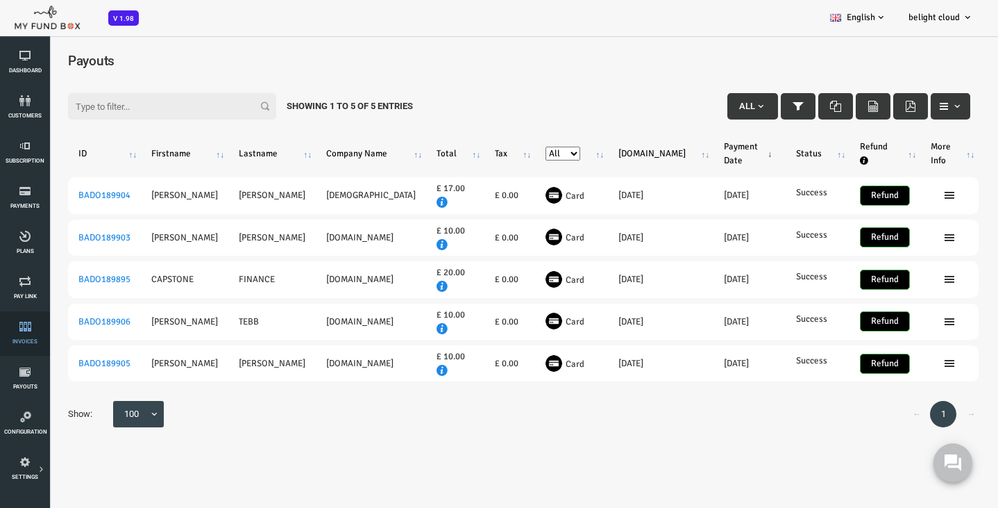
click at [18, 329] on icon at bounding box center [25, 326] width 42 height 11
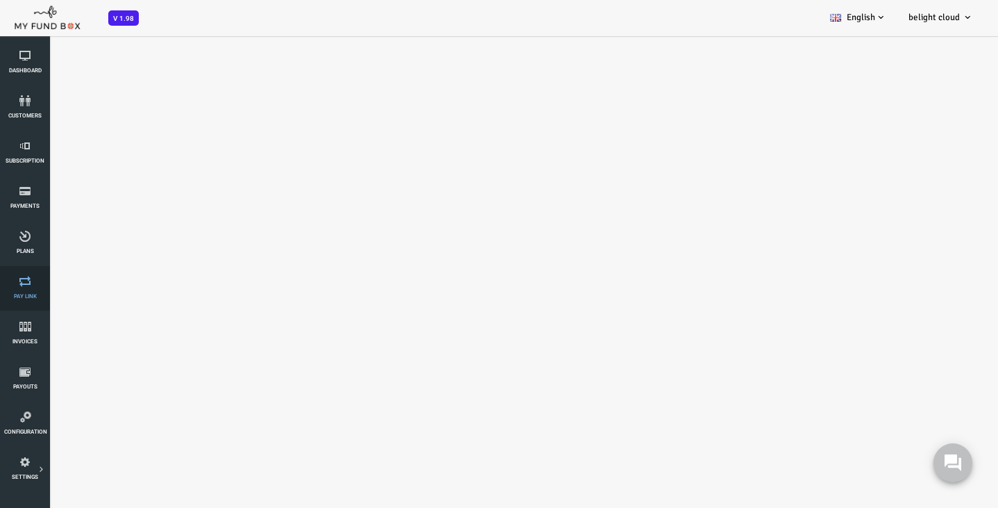
select select "100"
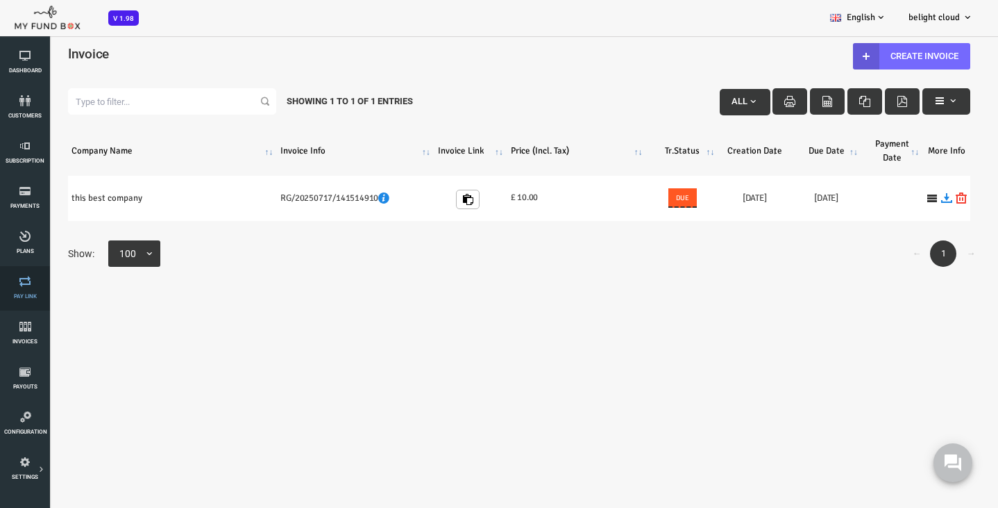
click at [18, 282] on icon at bounding box center [25, 281] width 42 height 11
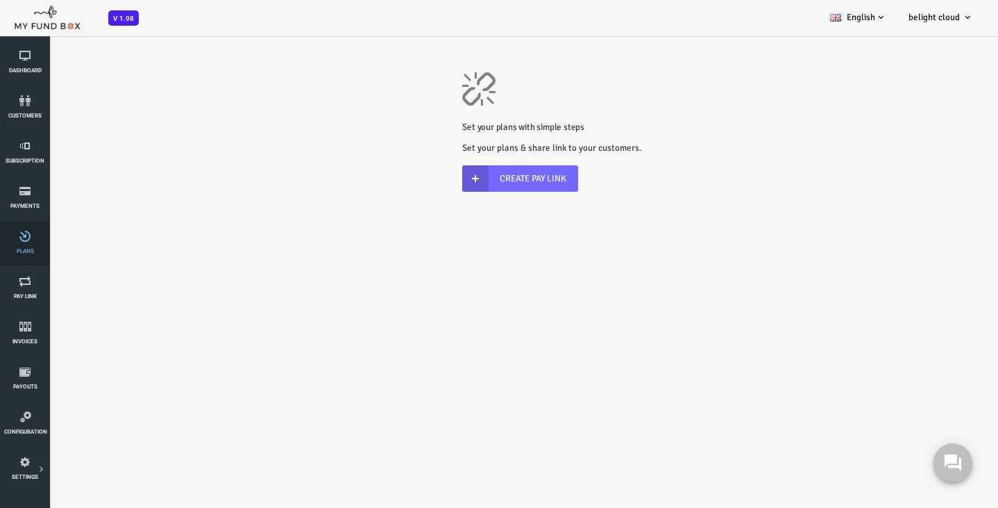
click at [15, 239] on icon at bounding box center [25, 236] width 42 height 11
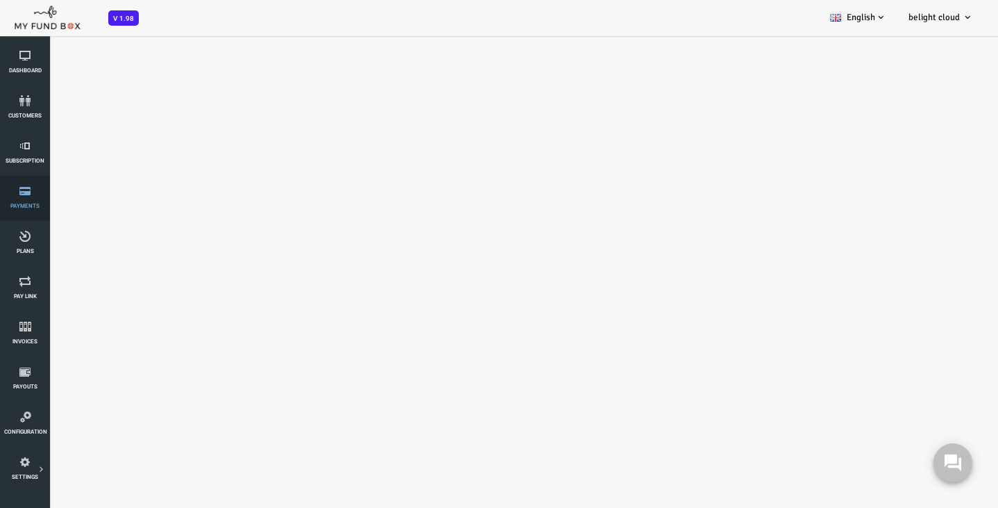
select select "100"
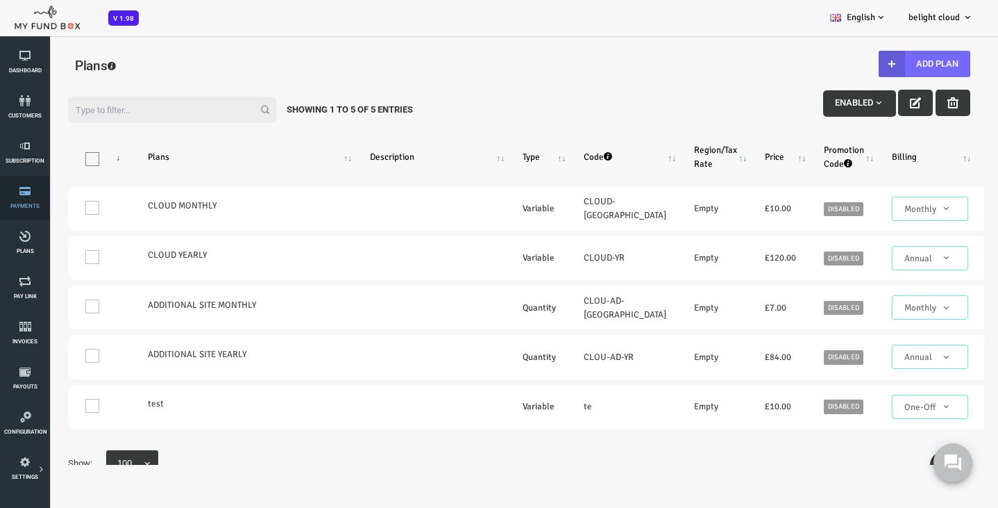
click at [22, 191] on icon at bounding box center [25, 190] width 42 height 11
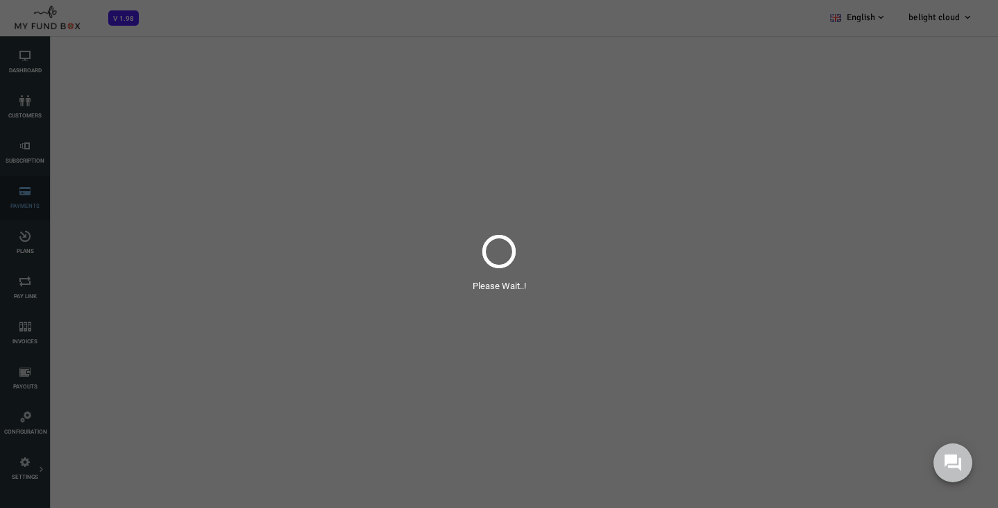
select select "100"
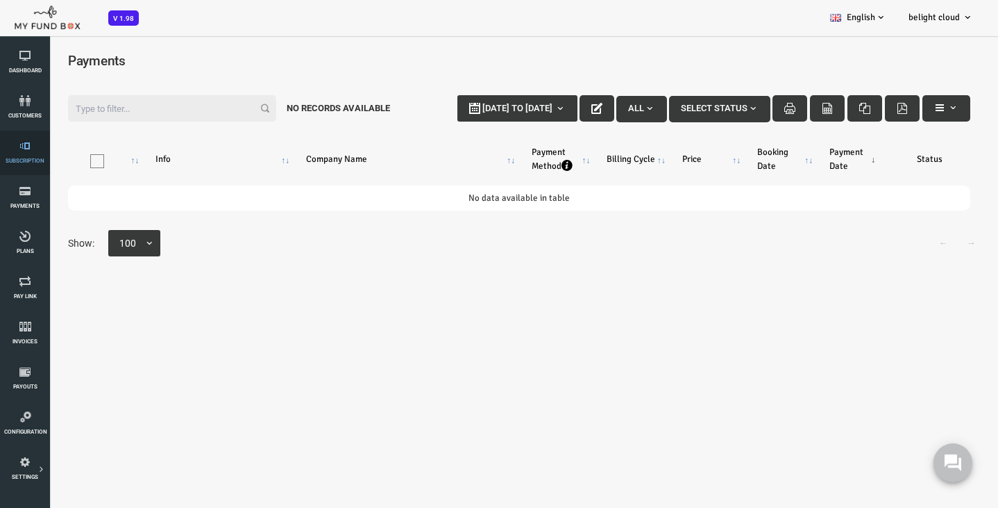
click at [20, 148] on icon at bounding box center [25, 145] width 42 height 11
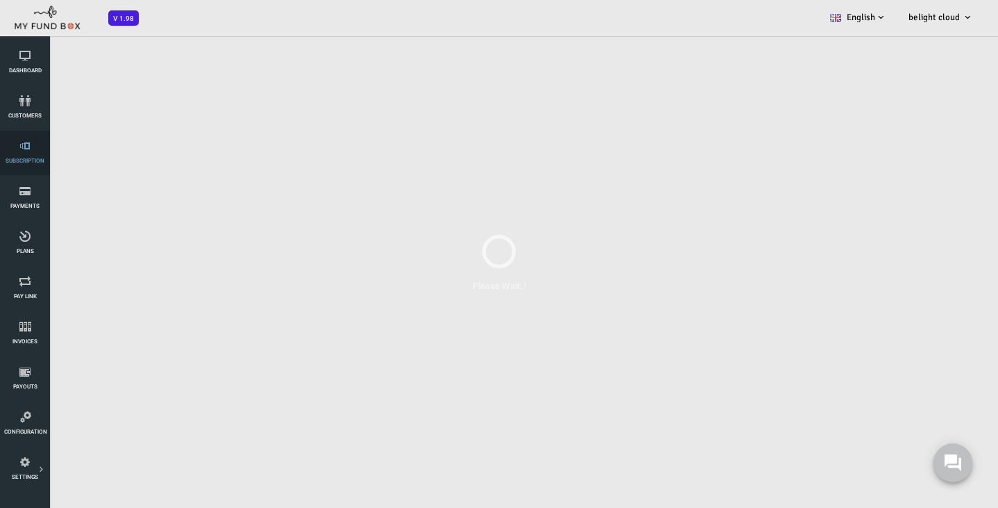
select select "100"
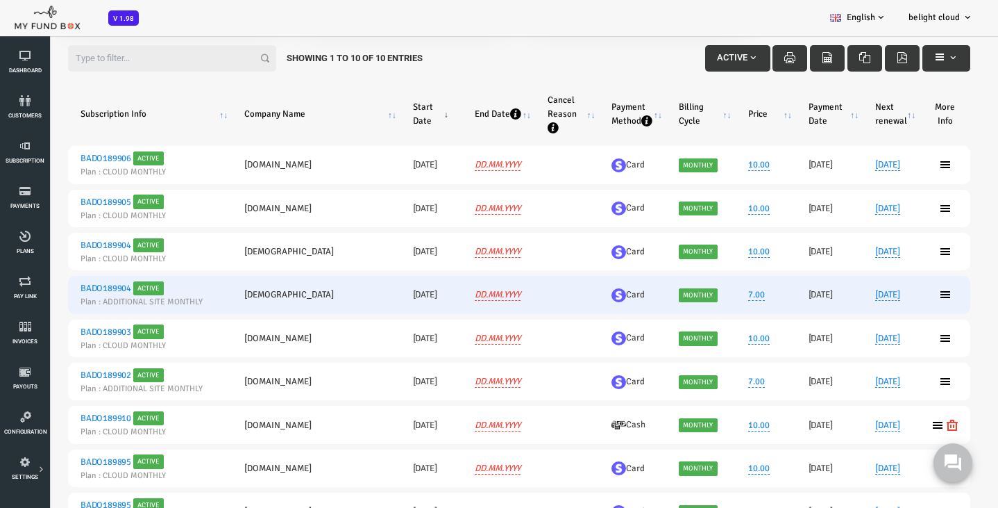
scroll to position [189, 0]
click at [904, 296] on icon at bounding box center [905, 293] width 11 height 11
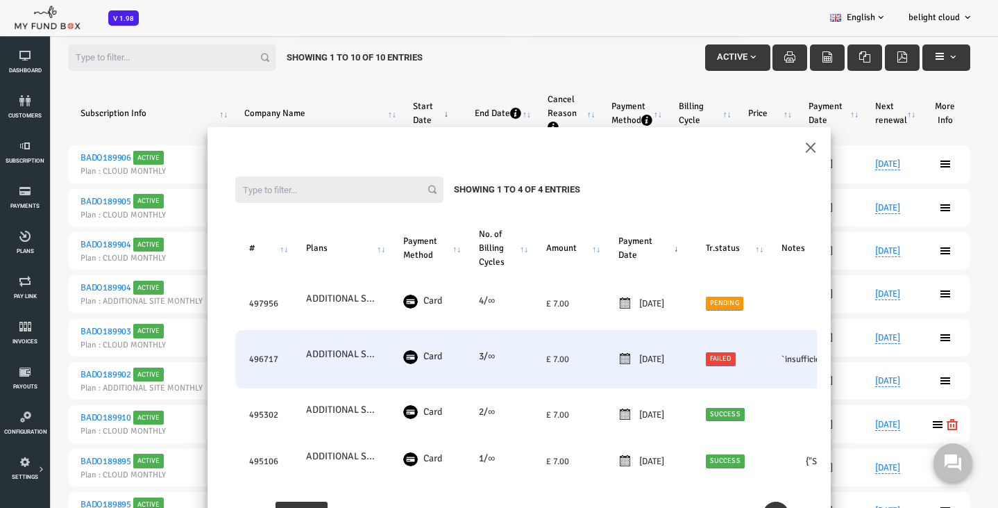
click at [483, 362] on td "3/∞" at bounding box center [458, 359] width 67 height 58
click at [222, 360] on td "496717" at bounding box center [223, 359] width 57 height 58
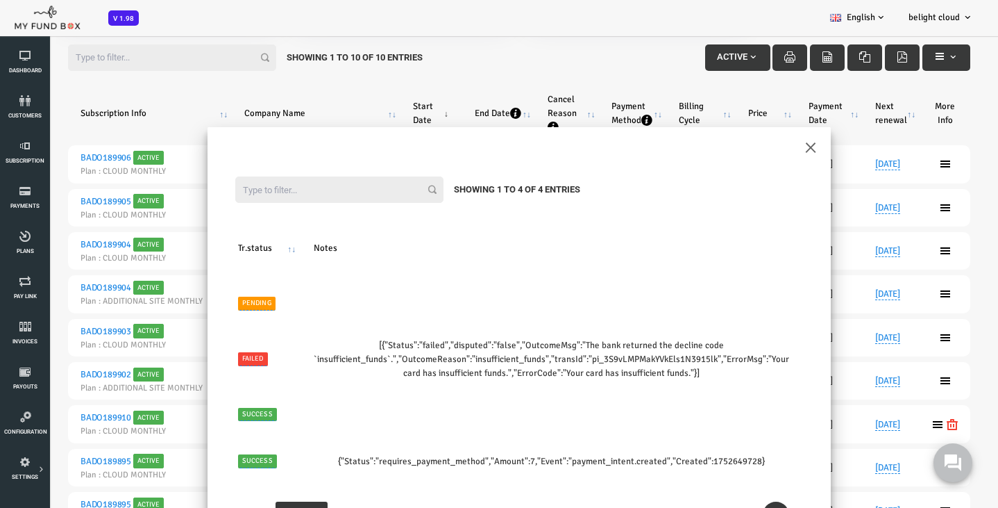
scroll to position [0, 0]
click at [767, 146] on button "×" at bounding box center [770, 146] width 12 height 24
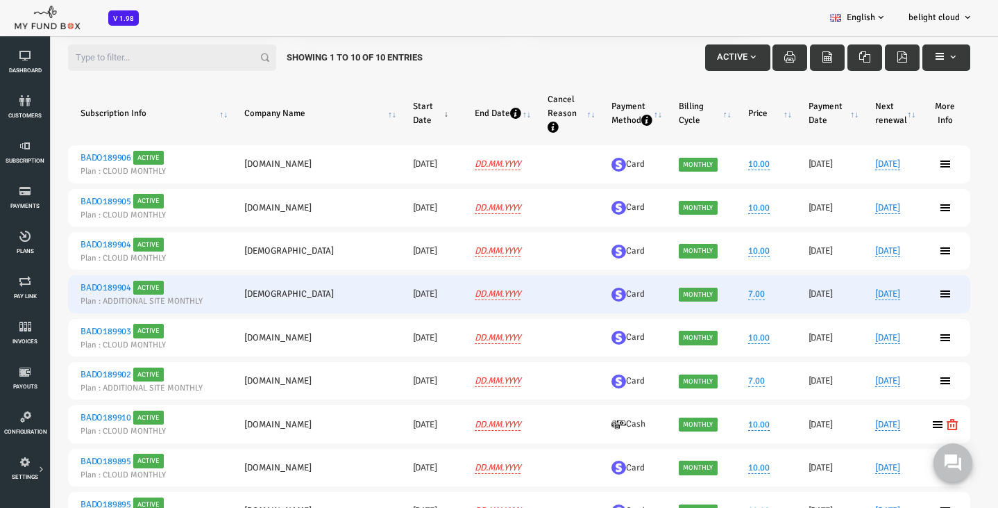
click at [68, 288] on link "BADO189904" at bounding box center [65, 287] width 51 height 11
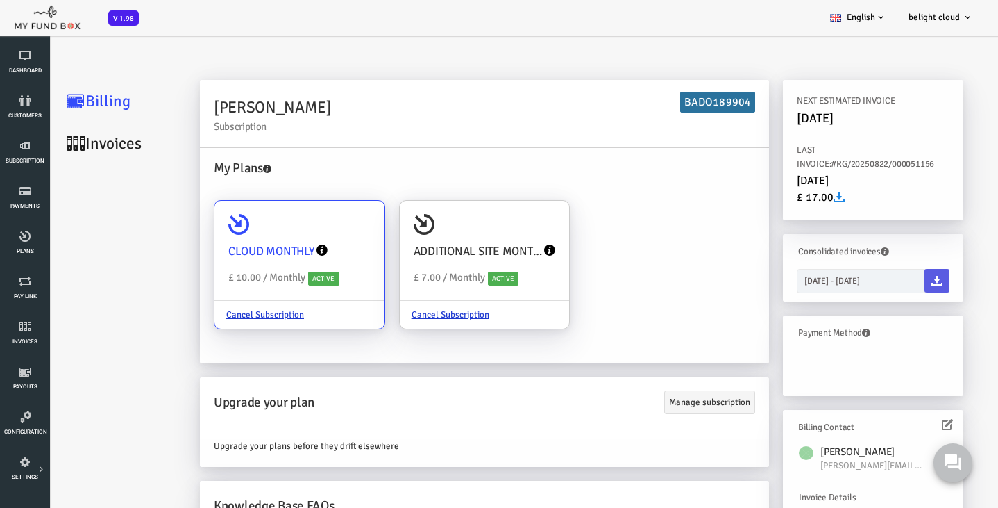
click at [262, 242] on h4 "CLOUD MONTHLY" at bounding box center [231, 251] width 86 height 18
click at [313, 234] on input "CLOUD MONTHLY £ 10.00 / Monthly Active Cancel Subscription" at bounding box center [327, 220] width 28 height 28
radio input "true"
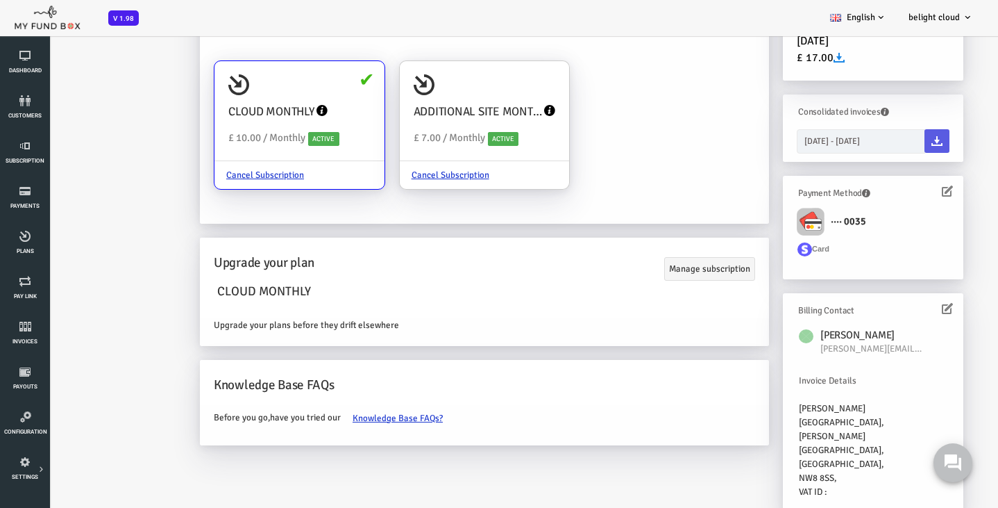
scroll to position [158, 0]
click at [905, 185] on icon at bounding box center [907, 190] width 11 height 11
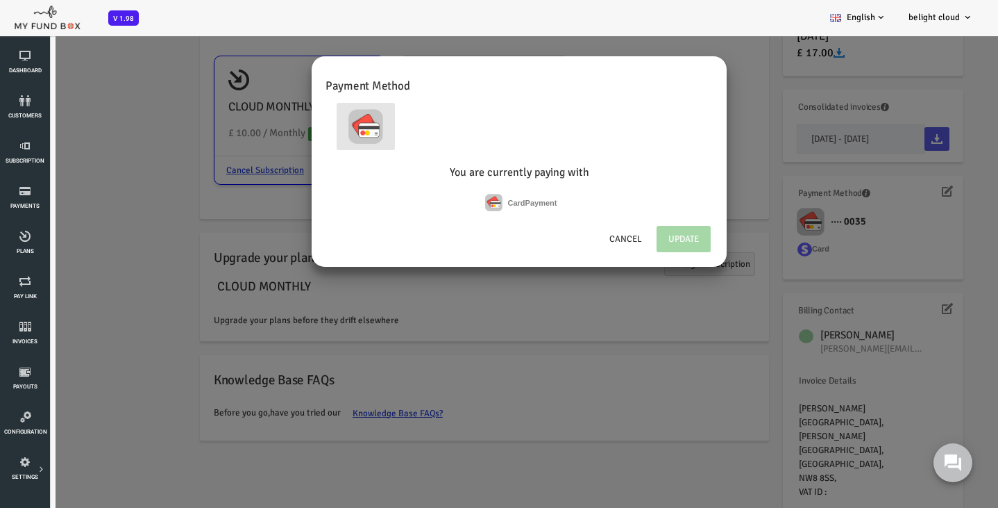
click at [342, 126] on img at bounding box center [325, 126] width 35 height 35
radio input "true"
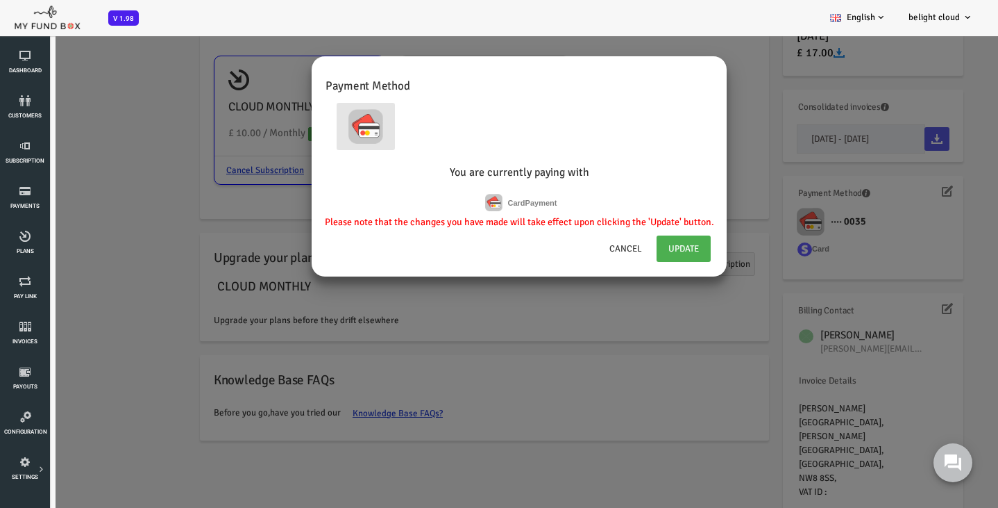
click at [462, 194] on img at bounding box center [453, 202] width 17 height 17
click at [651, 262] on link "Update" at bounding box center [644, 248] width 54 height 26
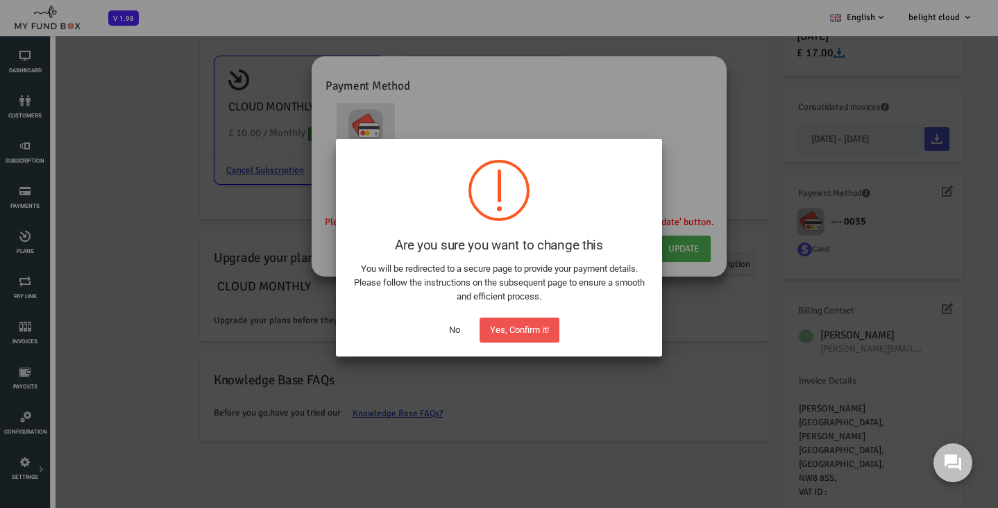
click at [457, 323] on button "No" at bounding box center [455, 329] width 32 height 25
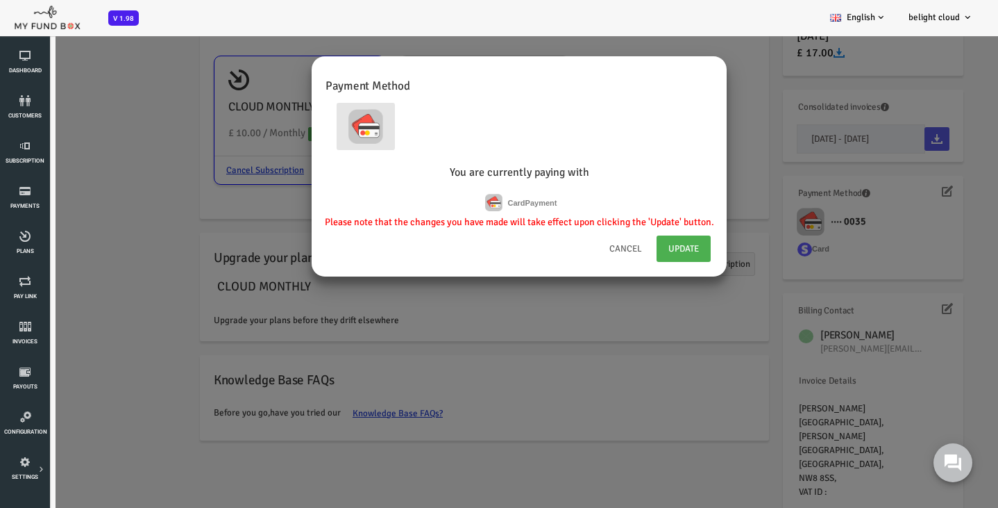
click at [582, 262] on button "Cancel" at bounding box center [586, 249] width 58 height 28
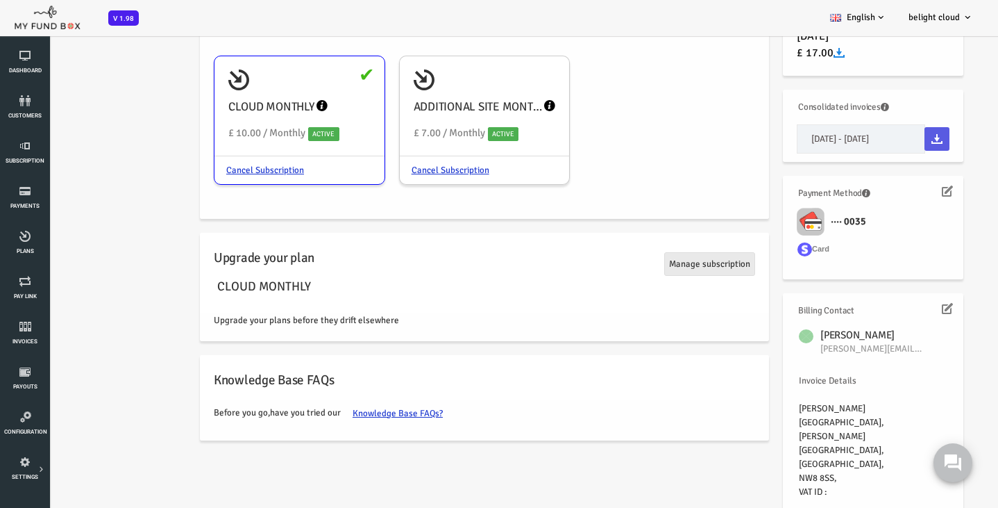
click at [675, 252] on link "Manage subscription" at bounding box center [669, 264] width 91 height 24
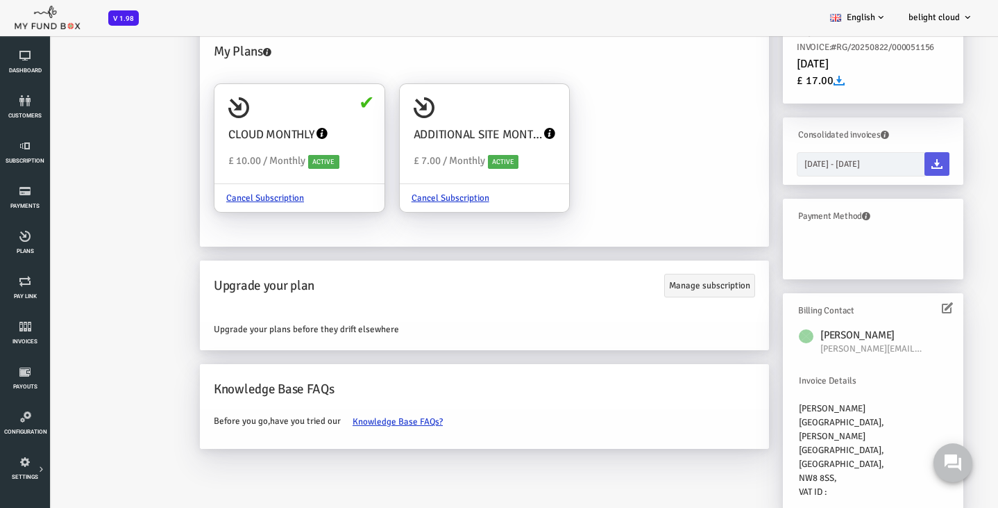
scroll to position [145, 0]
click at [74, 48] on link "Invoices" at bounding box center [83, 27] width 139 height 42
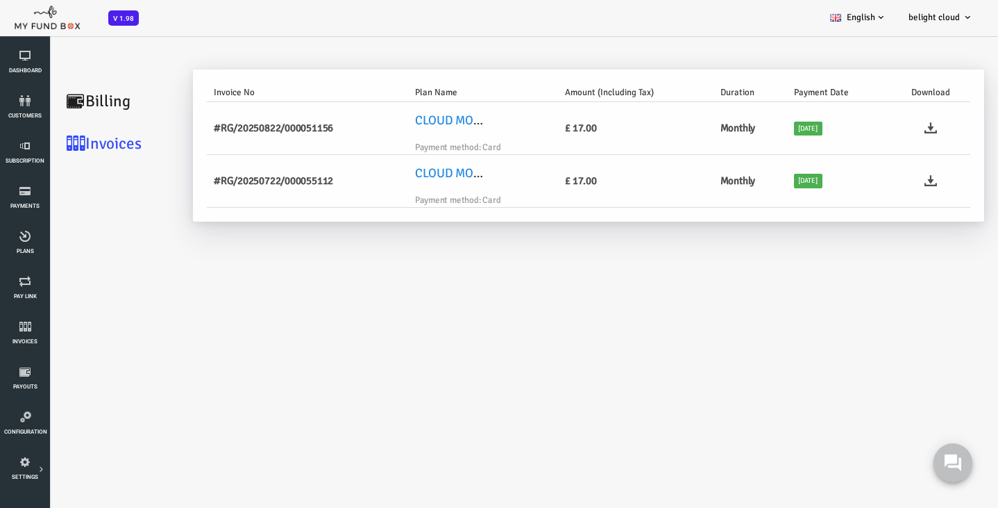
scroll to position [35, 0]
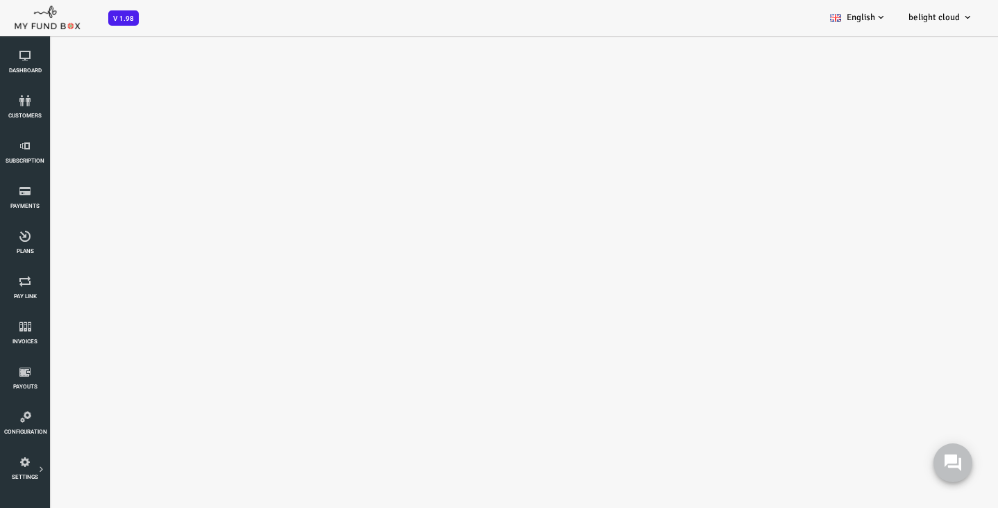
select select "100"
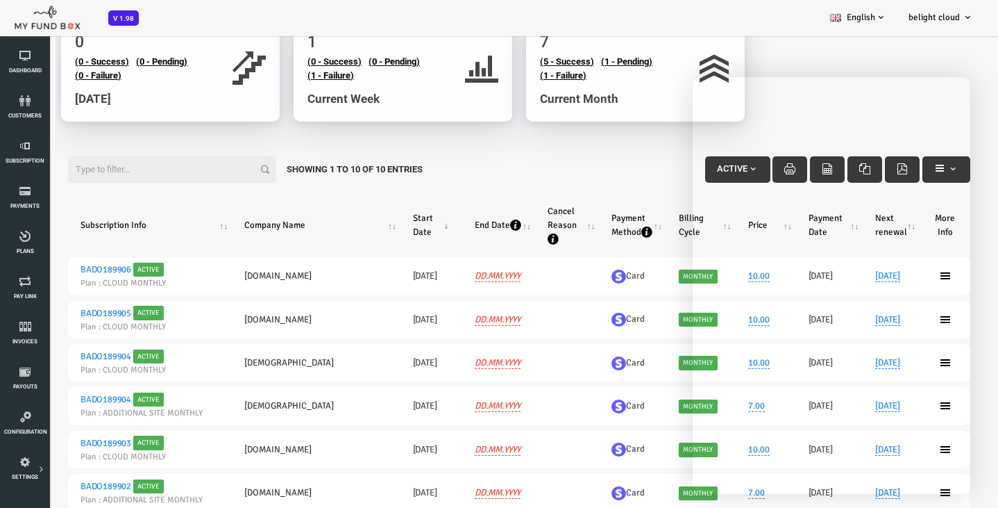
scroll to position [76, 0]
click at [27, 110] on link "customers" at bounding box center [25, 107] width 42 height 44
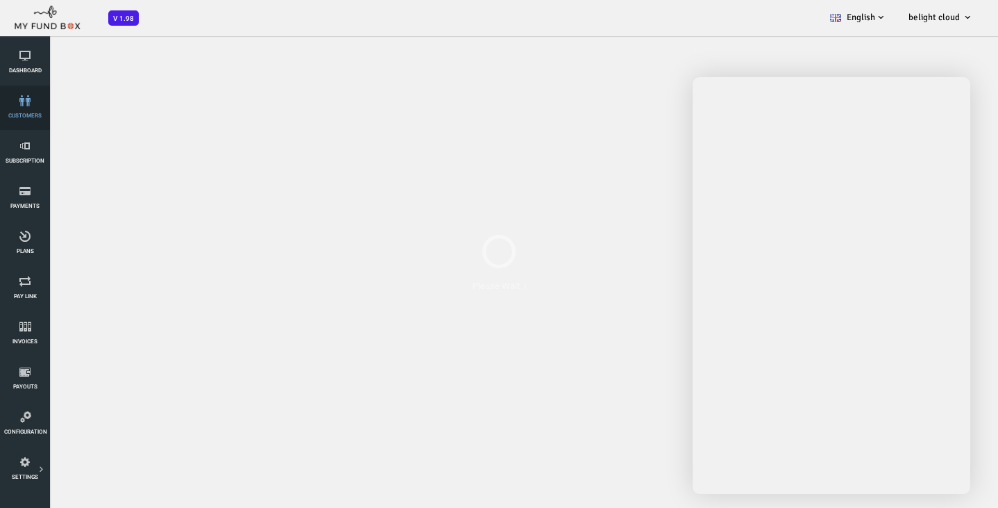
select select "100"
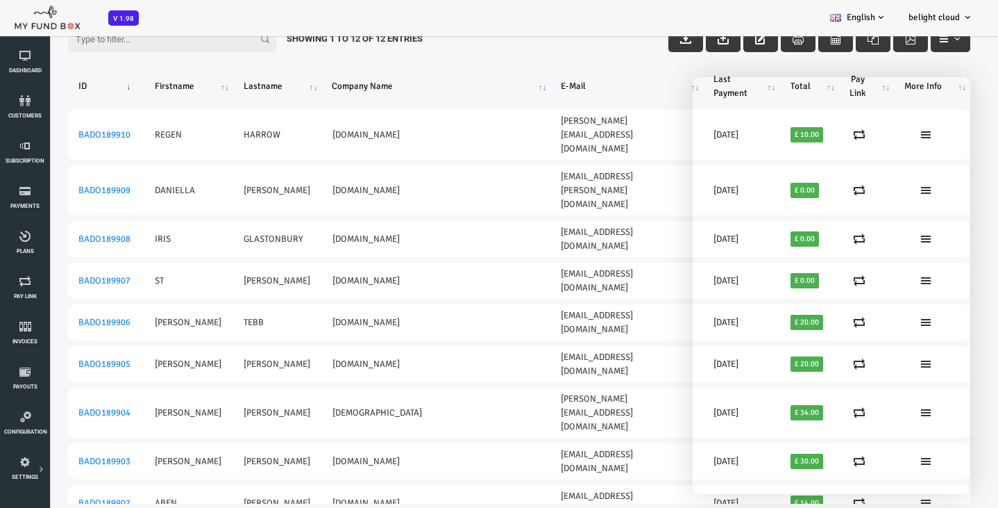
scroll to position [15, 0]
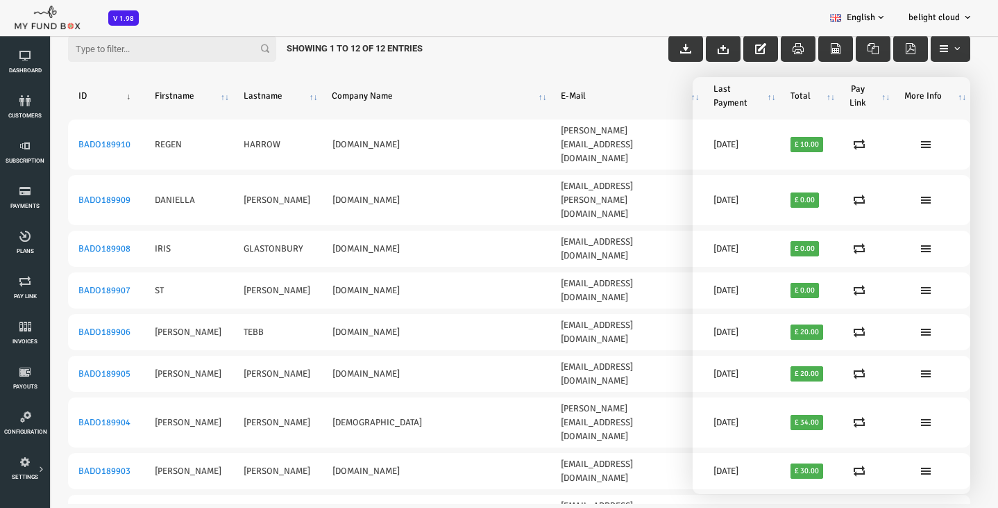
drag, startPoint x: 103, startPoint y: 389, endPoint x: 37, endPoint y: 389, distance: 65.3
copy link "BADO189896"
